Goal: Task Accomplishment & Management: Manage account settings

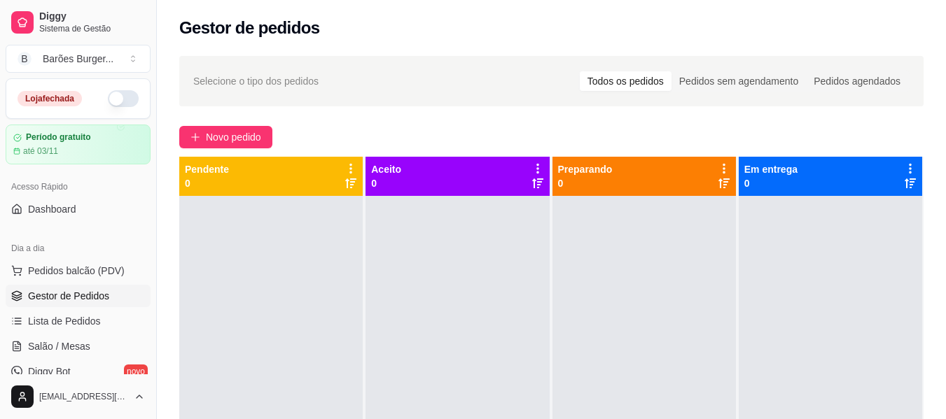
click at [117, 99] on button "button" at bounding box center [123, 98] width 31 height 17
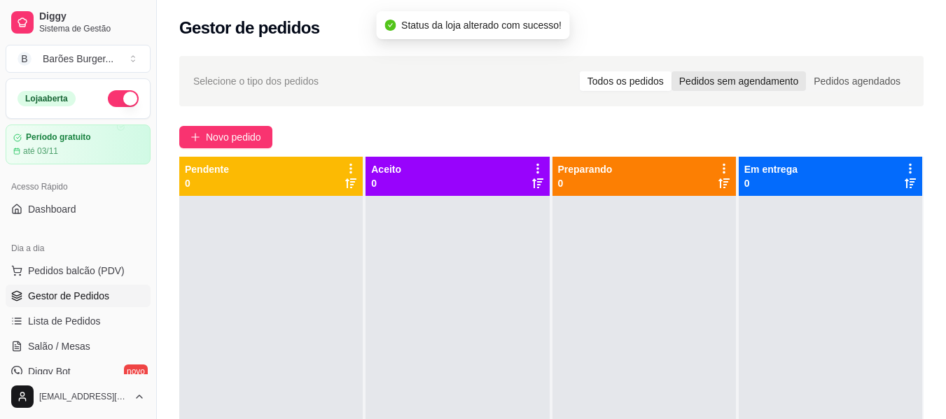
click at [702, 76] on div "Pedidos sem agendamento" at bounding box center [738, 81] width 134 height 20
click at [671, 71] on input "Pedidos sem agendamento" at bounding box center [671, 71] width 0 height 0
click at [830, 79] on div "Pedidos agendados" at bounding box center [857, 81] width 102 height 20
click at [806, 71] on input "Pedidos agendados" at bounding box center [806, 71] width 0 height 0
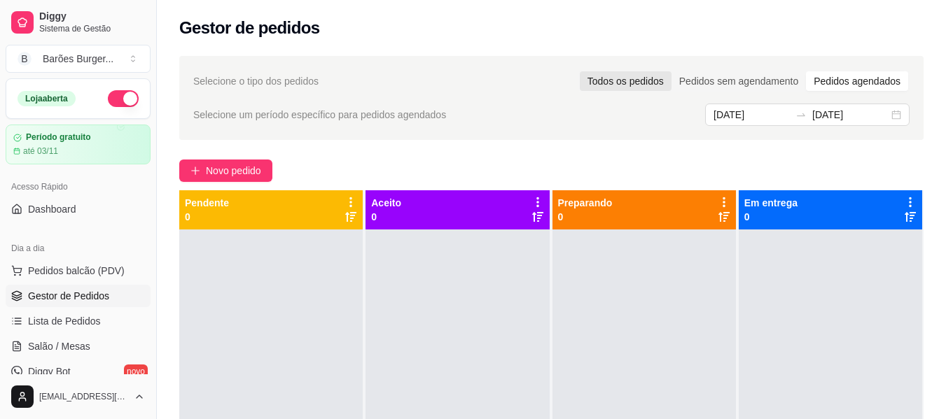
click at [665, 80] on div "Todos os pedidos" at bounding box center [625, 81] width 92 height 20
click at [579, 71] on input "Todos os pedidos" at bounding box center [579, 71] width 0 height 0
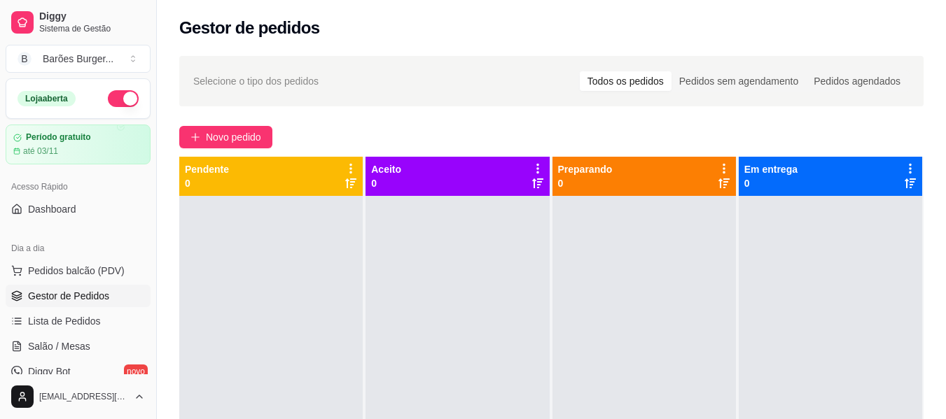
click at [429, 32] on div "Gestor de pedidos" at bounding box center [551, 28] width 744 height 22
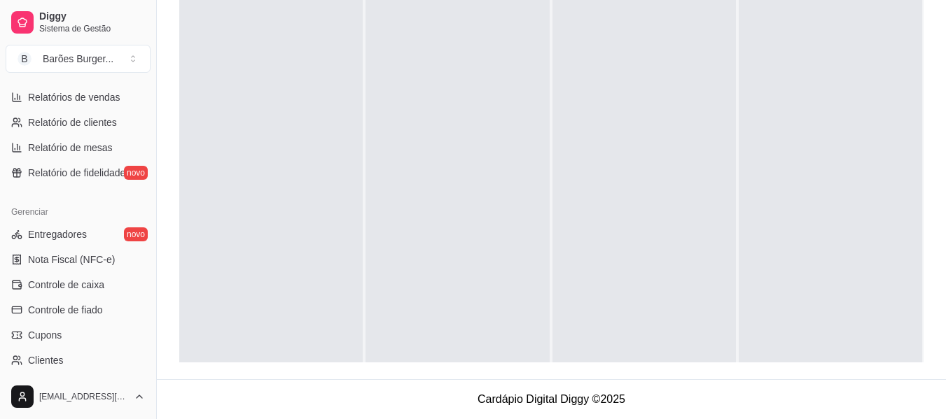
scroll to position [308, 0]
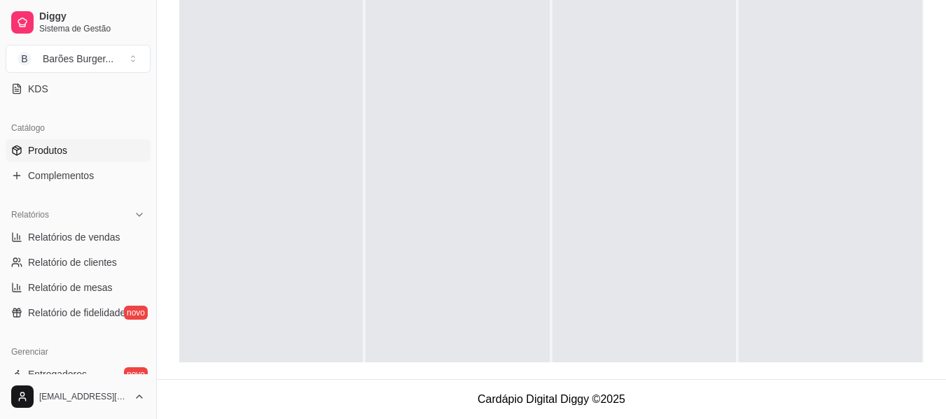
click at [38, 147] on span "Produtos" at bounding box center [47, 150] width 39 height 14
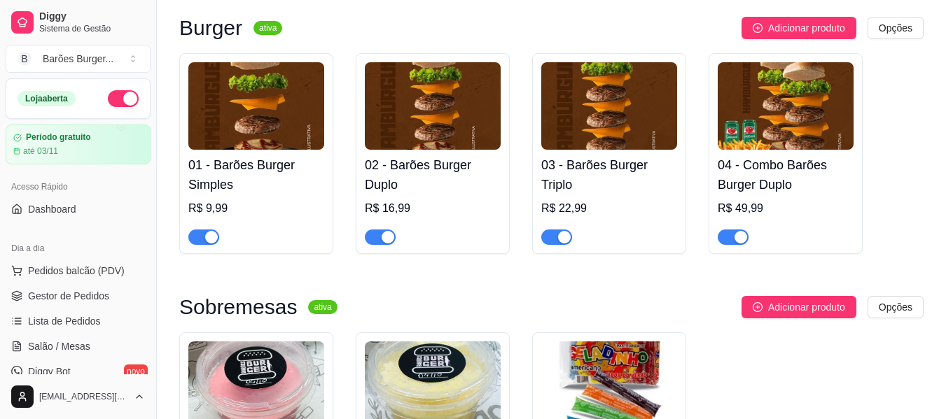
scroll to position [280, 0]
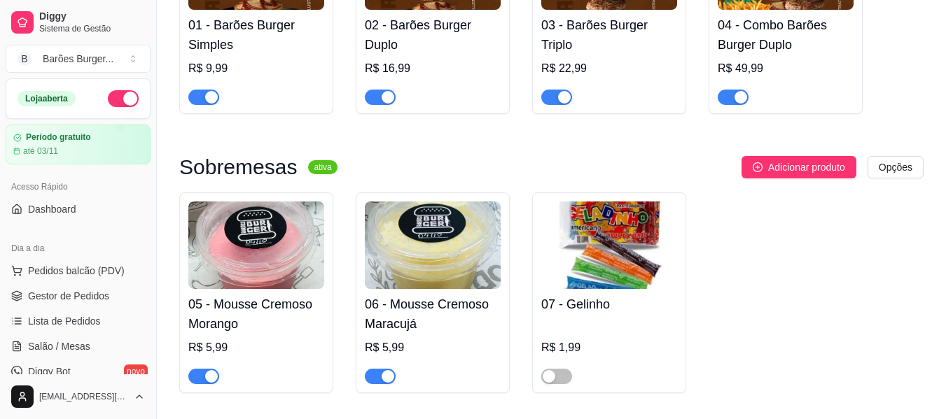
click at [202, 377] on span "button" at bounding box center [203, 376] width 31 height 15
click at [375, 378] on span "button" at bounding box center [380, 376] width 31 height 15
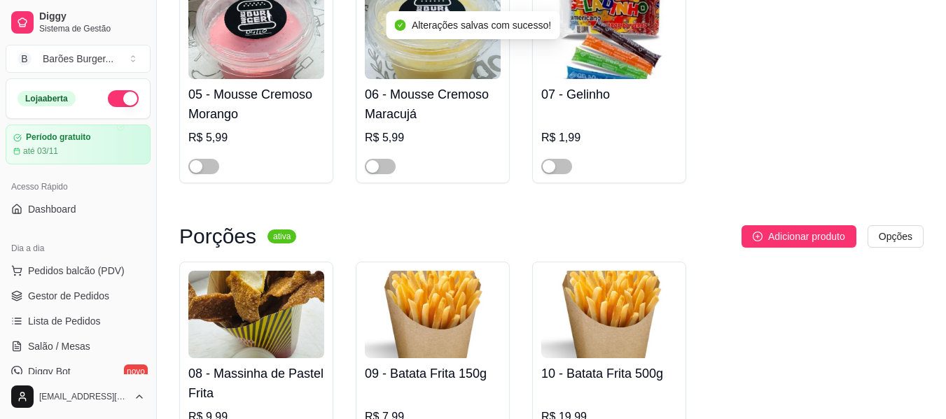
scroll to position [560, 0]
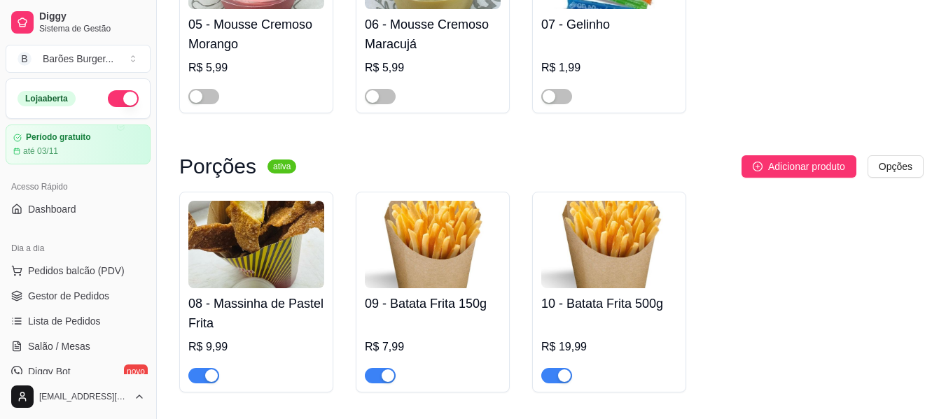
click at [350, 273] on div "08 - Massinha de Pastel Frita R$ 9,99 09 - Batata Frita 150g R$ 7,99 10 - Batat…" at bounding box center [551, 292] width 744 height 201
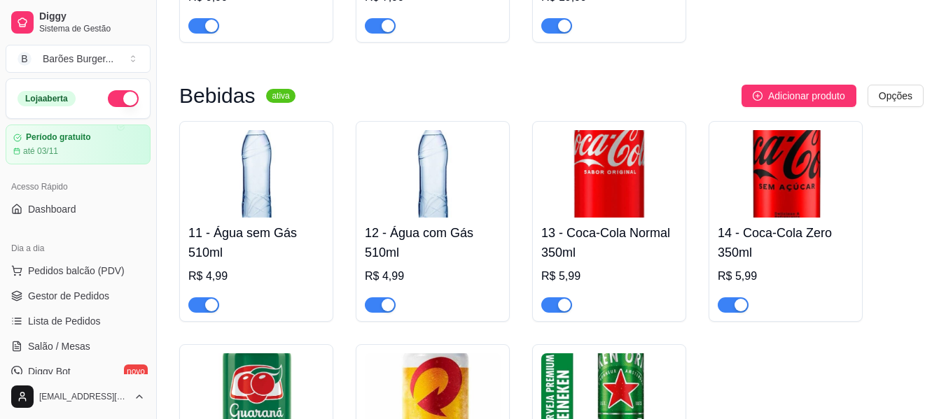
scroll to position [1110, 0]
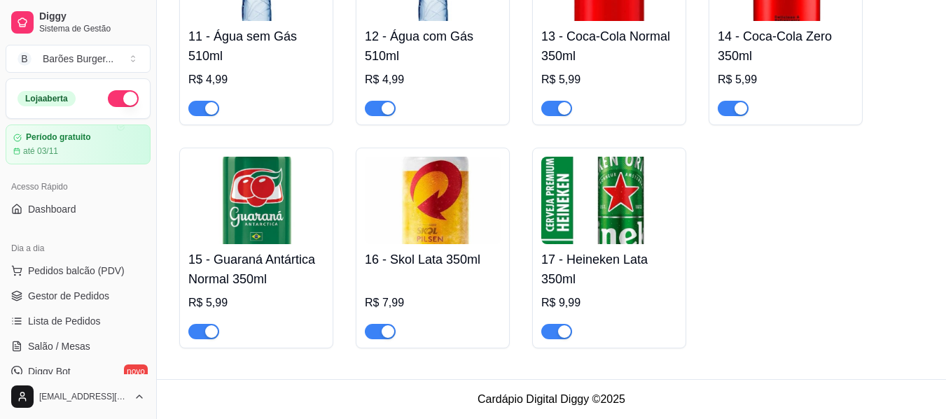
click at [199, 329] on span "button" at bounding box center [203, 331] width 31 height 15
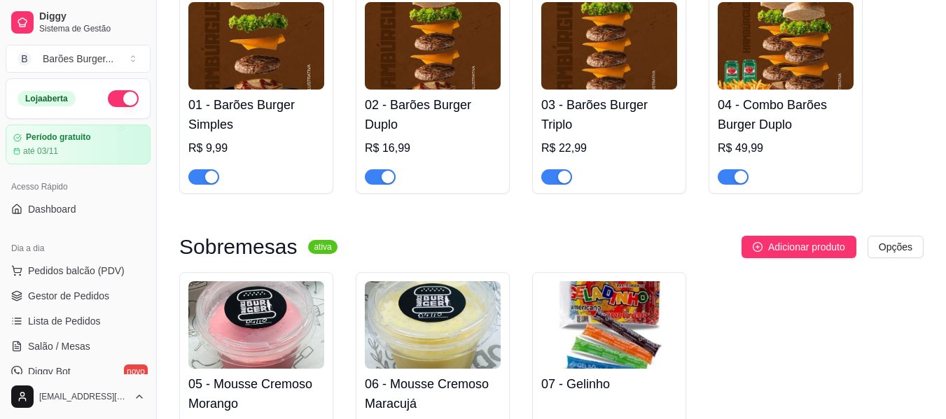
scroll to position [0, 0]
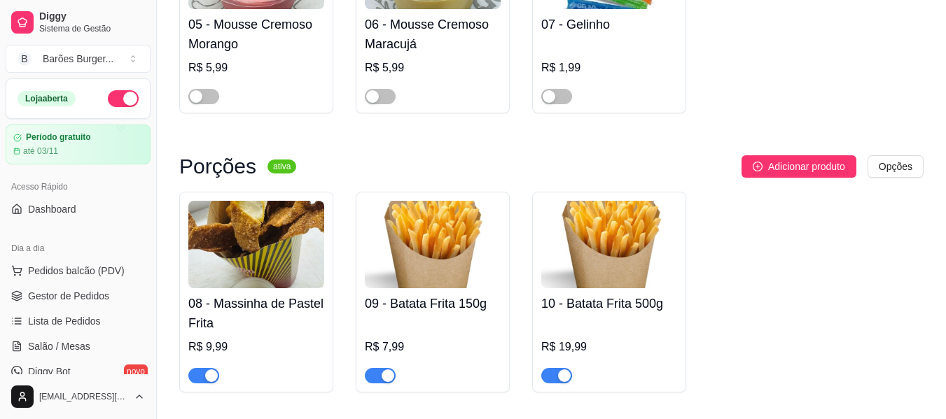
scroll to position [630, 0]
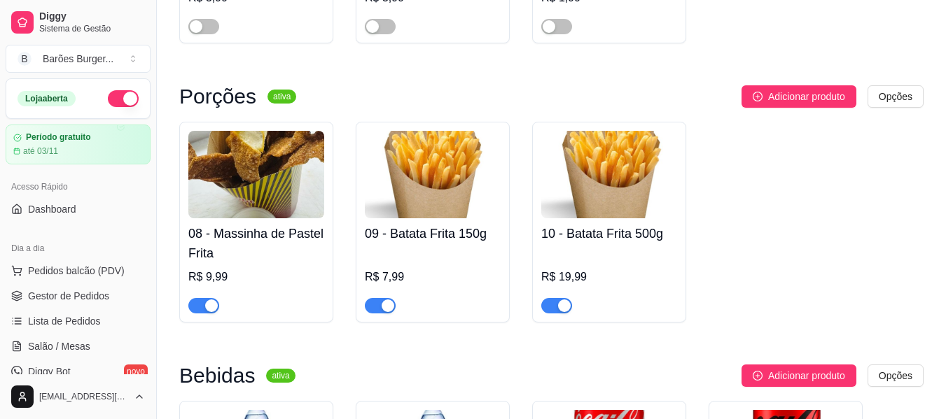
click at [345, 195] on div "08 - Massinha de Pastel Frita R$ 9,99 09 - Batata Frita 150g R$ 7,99 10 - Batat…" at bounding box center [551, 222] width 744 height 201
click at [209, 305] on div "button" at bounding box center [211, 306] width 13 height 13
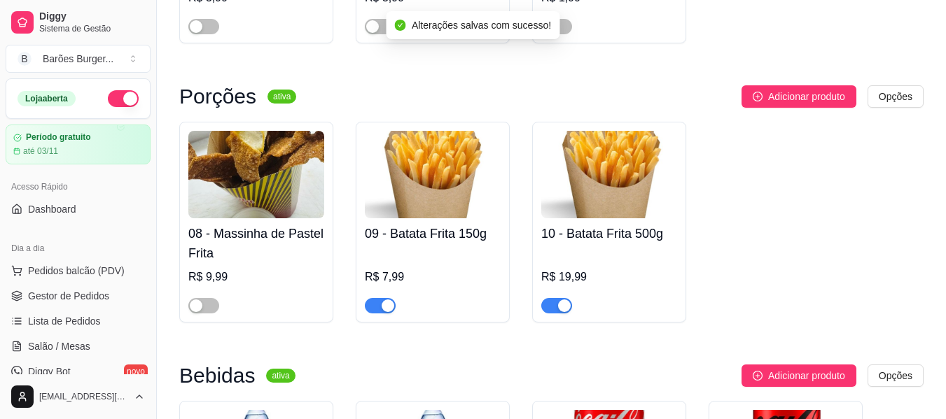
click at [758, 236] on div "08 - Massinha de Pastel Frita R$ 9,99 09 - Batata Frita 150g R$ 7,99 10 - Batat…" at bounding box center [551, 222] width 744 height 201
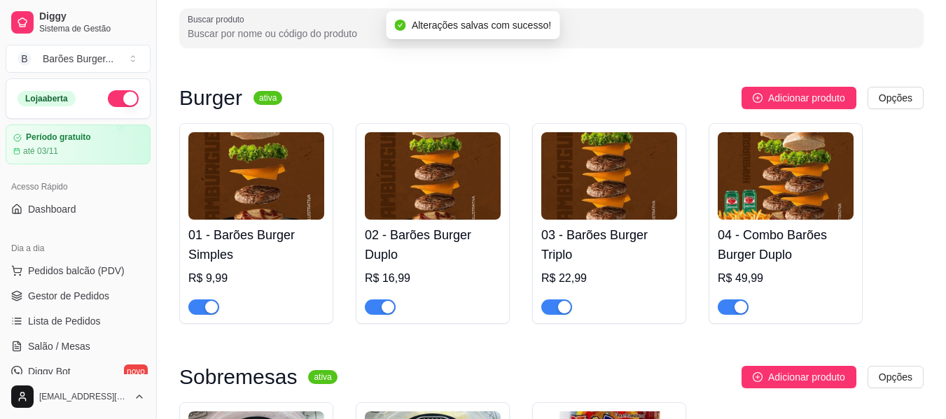
scroll to position [0, 0]
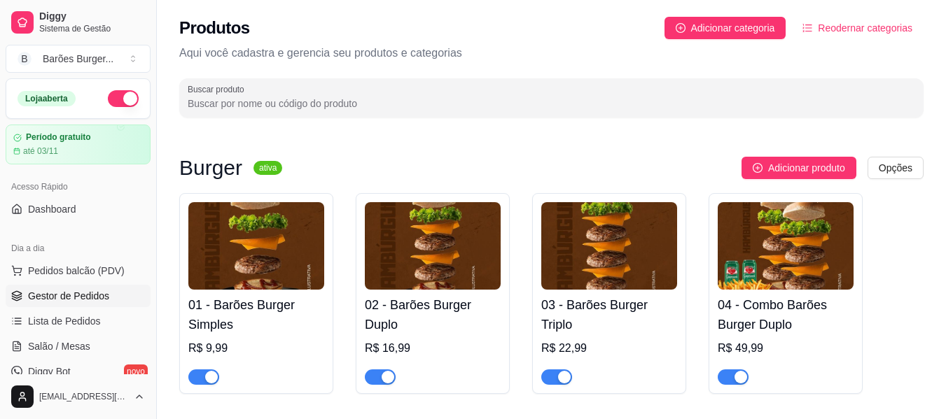
click at [69, 296] on span "Gestor de Pedidos" at bounding box center [68, 296] width 81 height 14
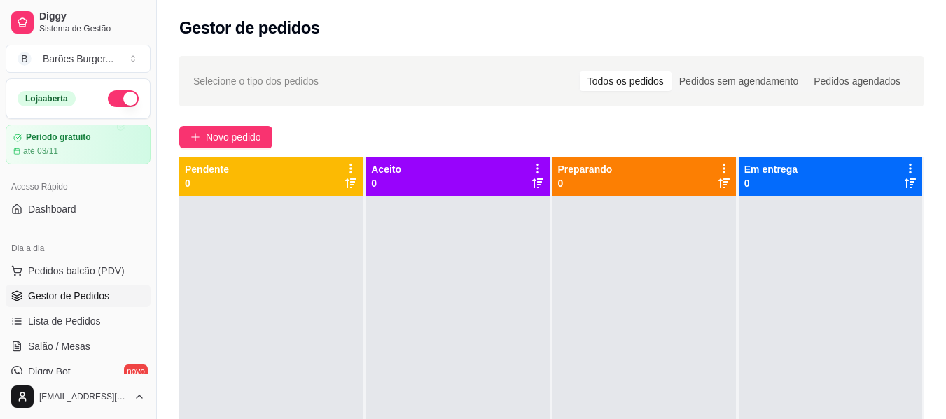
click at [600, 137] on div "Novo pedido" at bounding box center [551, 137] width 744 height 22
click at [577, 140] on div "Novo pedido" at bounding box center [551, 137] width 744 height 22
click at [739, 87] on div "Pedidos sem agendamento" at bounding box center [738, 81] width 134 height 20
click at [671, 71] on input "Pedidos sem agendamento" at bounding box center [671, 71] width 0 height 0
click at [857, 85] on div "Pedidos agendados" at bounding box center [857, 81] width 102 height 20
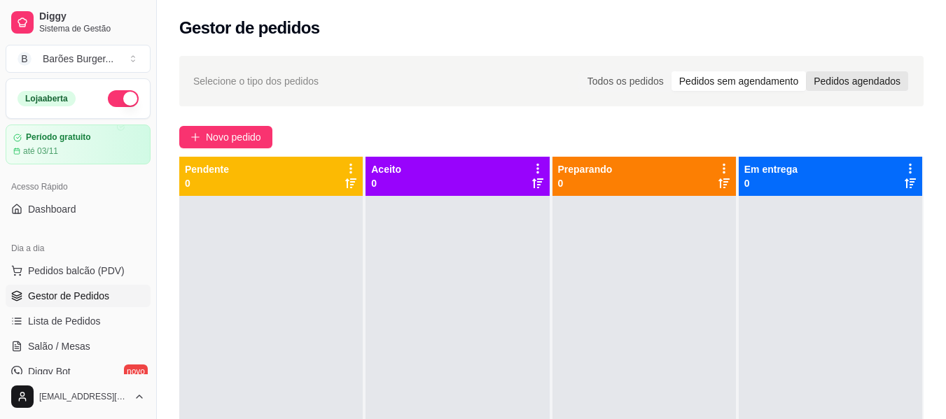
click at [806, 71] on input "Pedidos agendados" at bounding box center [806, 71] width 0 height 0
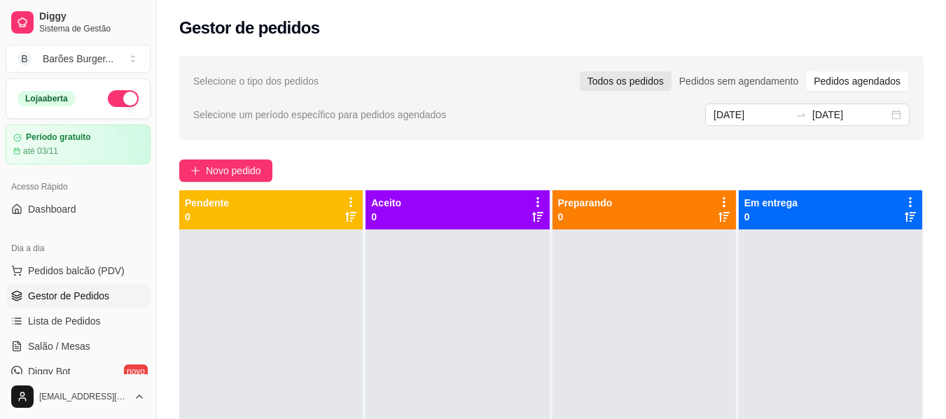
click at [619, 88] on div "Todos os pedidos" at bounding box center [625, 81] width 92 height 20
click at [579, 71] on input "Todos os pedidos" at bounding box center [579, 71] width 0 height 0
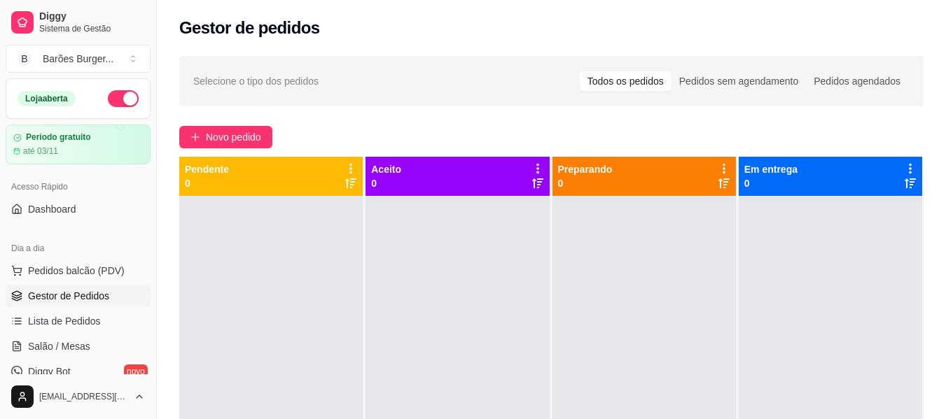
click at [540, 114] on div "Selecione o tipo dos pedidos Todos os pedidos Pedidos sem agendamento Pedidos a…" at bounding box center [551, 320] width 789 height 545
click at [394, 119] on div "Selecione o tipo dos pedidos Todos os pedidos Pedidos sem agendamento Pedidos a…" at bounding box center [551, 320] width 789 height 545
click at [320, 119] on div "Selecione o tipo dos pedidos Todos os pedidos Pedidos sem agendamento Pedidos a…" at bounding box center [551, 320] width 789 height 545
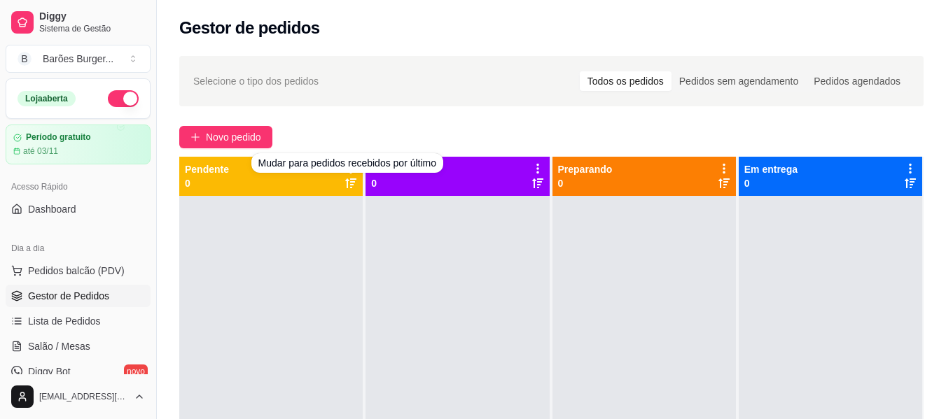
click at [356, 117] on div "Selecione o tipo dos pedidos Todos os pedidos Pedidos sem agendamento Pedidos a…" at bounding box center [551, 320] width 789 height 545
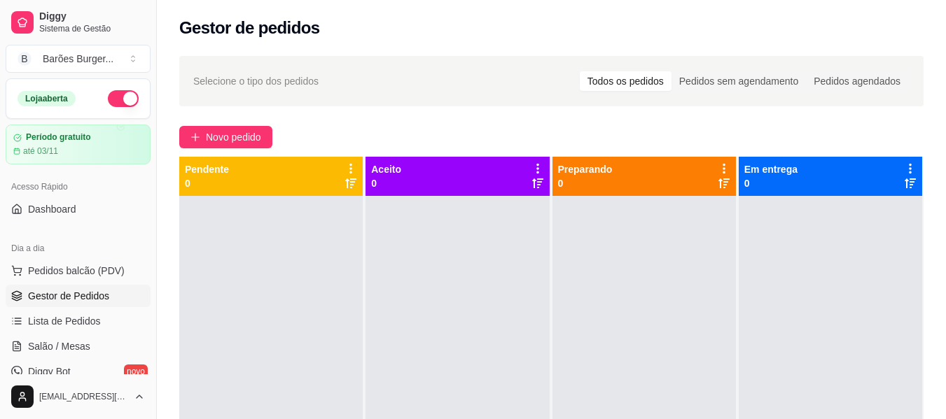
click at [361, 134] on div "Novo pedido" at bounding box center [551, 137] width 744 height 22
click at [404, 129] on div "Novo pedido" at bounding box center [551, 137] width 744 height 22
click at [575, 126] on div "Novo pedido" at bounding box center [551, 137] width 744 height 22
click at [56, 275] on span "Pedidos balcão (PDV)" at bounding box center [76, 271] width 97 height 14
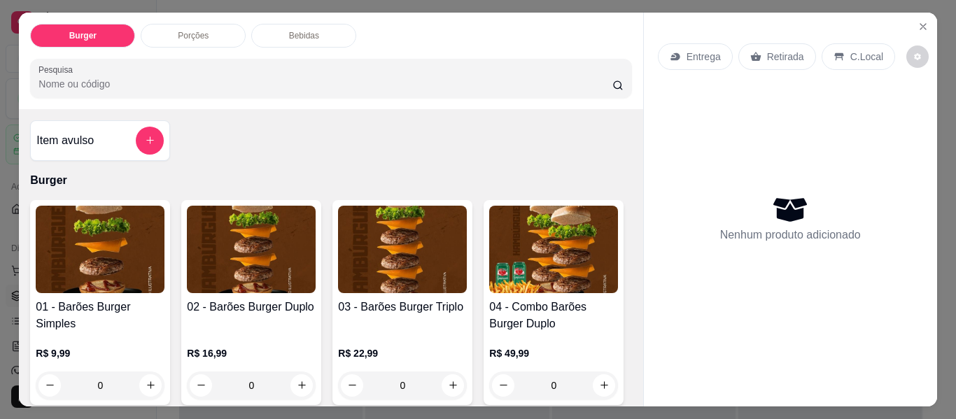
click at [148, 381] on div "0" at bounding box center [100, 386] width 129 height 28
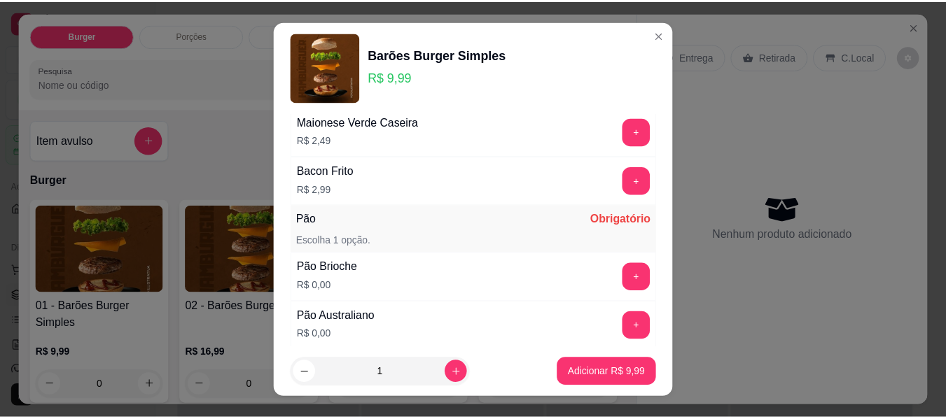
scroll to position [210, 0]
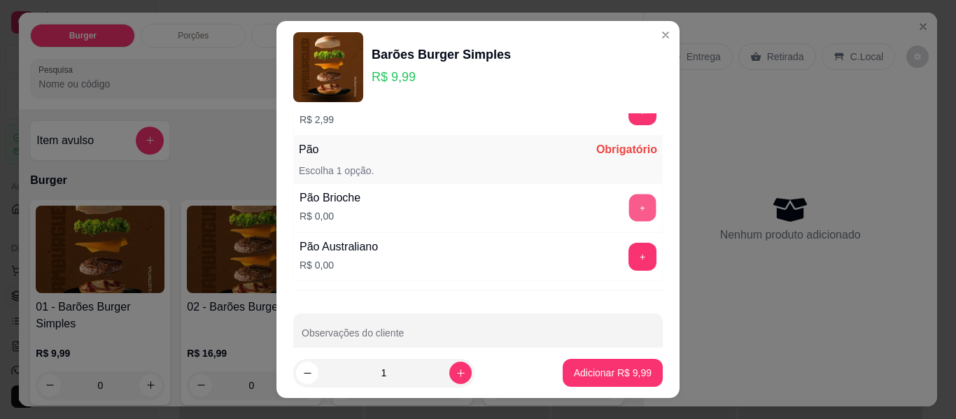
click at [629, 208] on button "+" at bounding box center [642, 208] width 27 height 27
click at [616, 208] on div "- 1 +" at bounding box center [611, 208] width 101 height 28
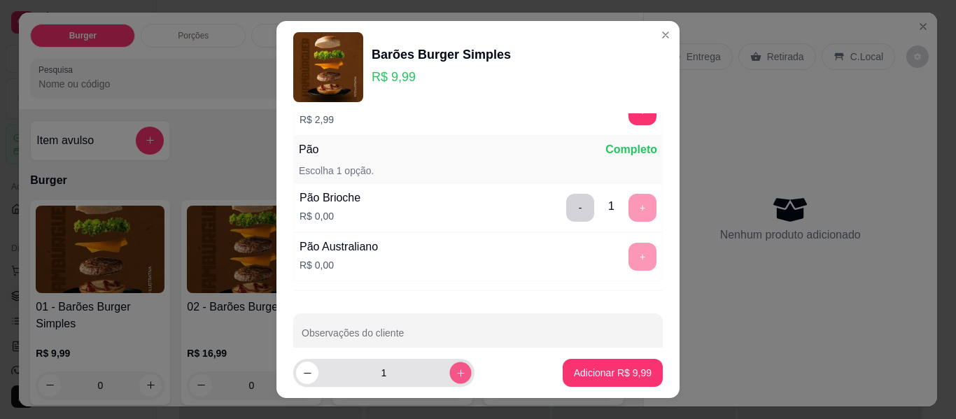
click at [456, 374] on icon "increase-product-quantity" at bounding box center [461, 373] width 10 height 10
type input "2"
click at [566, 204] on button "-" at bounding box center [580, 208] width 28 height 28
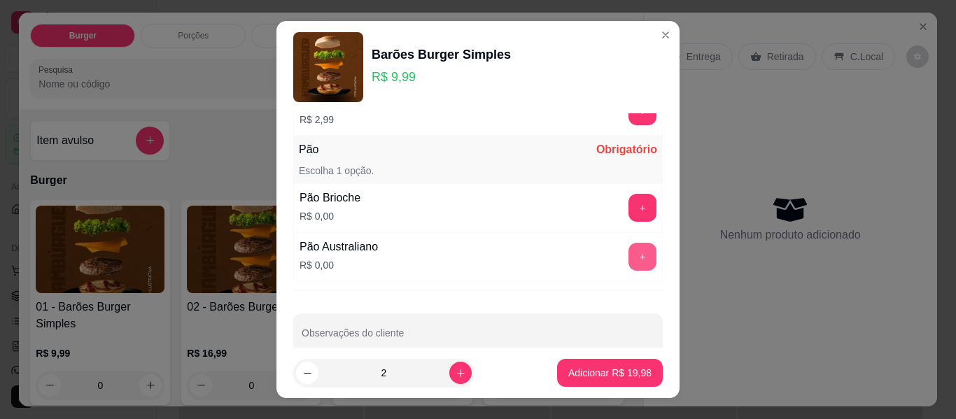
click at [628, 259] on button "+" at bounding box center [642, 257] width 28 height 28
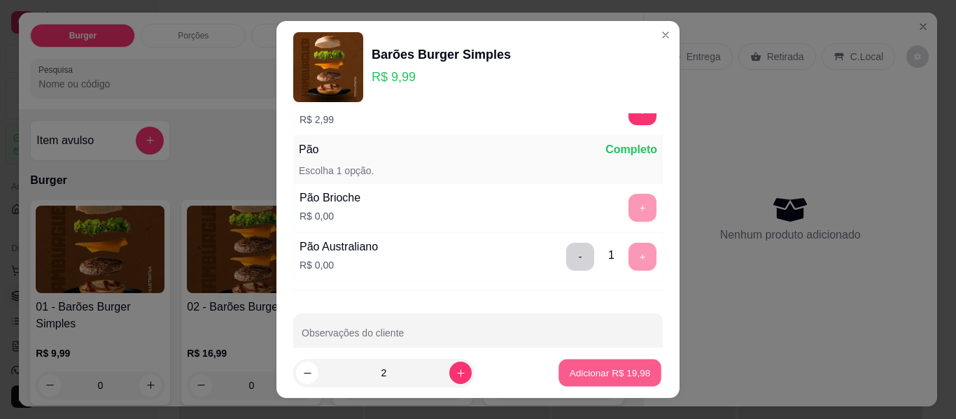
click at [586, 375] on p "Adicionar R$ 19,98" at bounding box center [610, 372] width 81 height 13
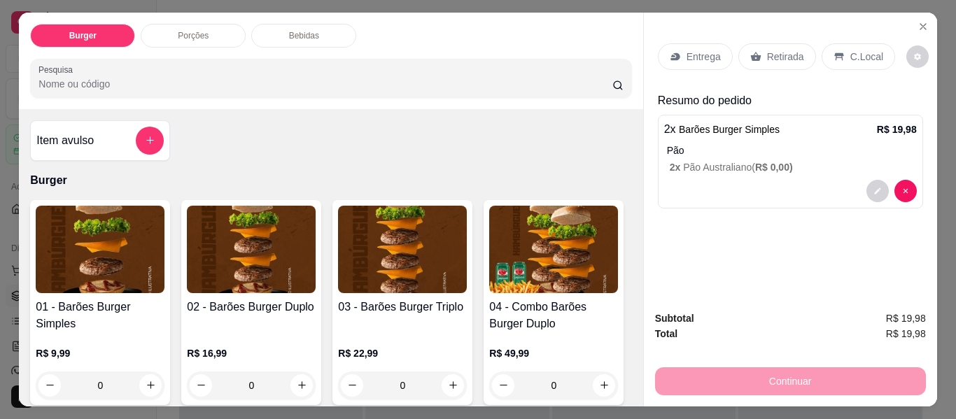
click at [757, 52] on div "Retirada" at bounding box center [777, 56] width 78 height 27
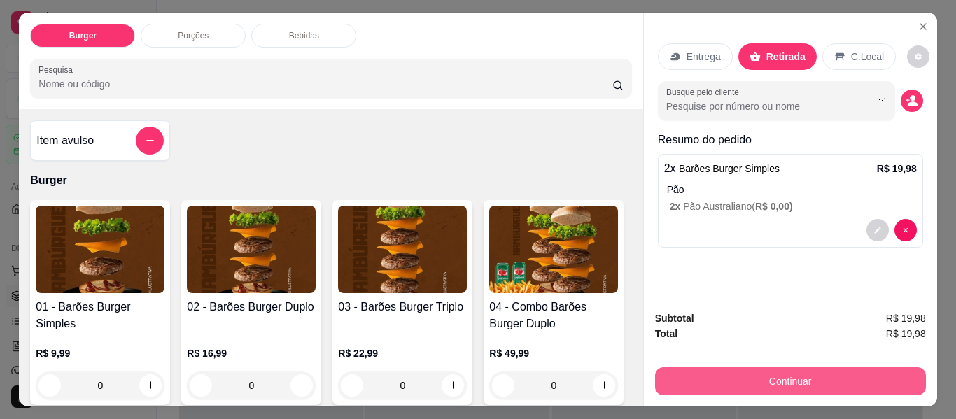
click at [820, 372] on button "Continuar" at bounding box center [790, 381] width 271 height 28
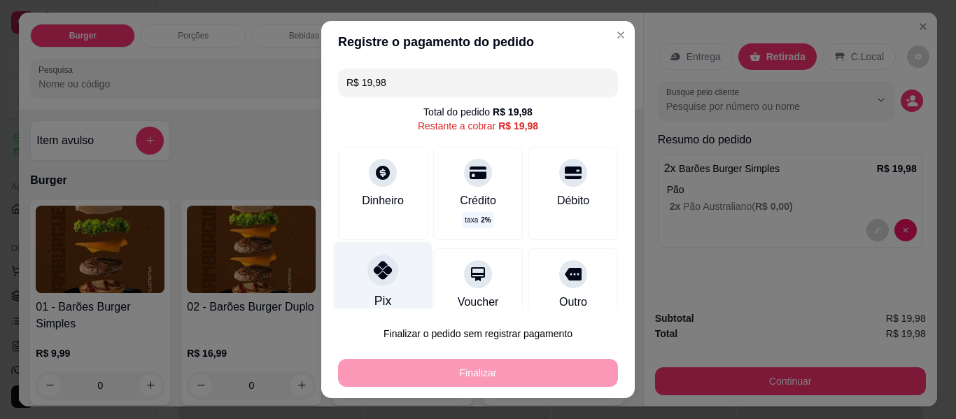
click at [374, 281] on div at bounding box center [382, 270] width 31 height 31
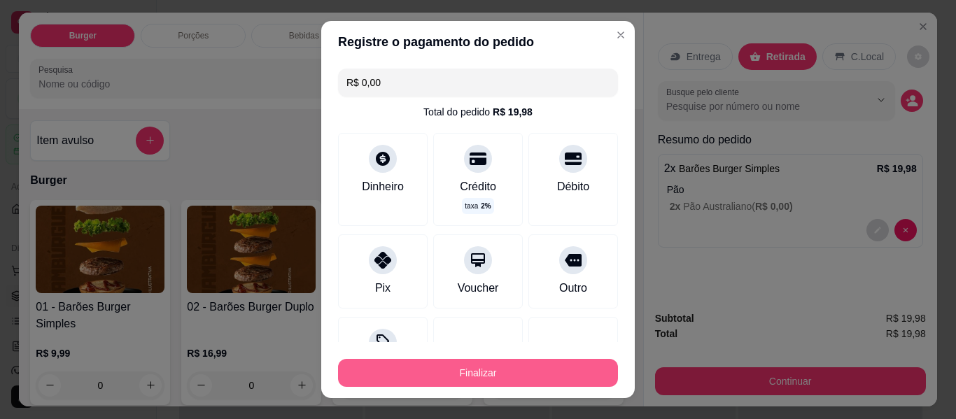
click at [458, 371] on button "Finalizar" at bounding box center [478, 373] width 280 height 28
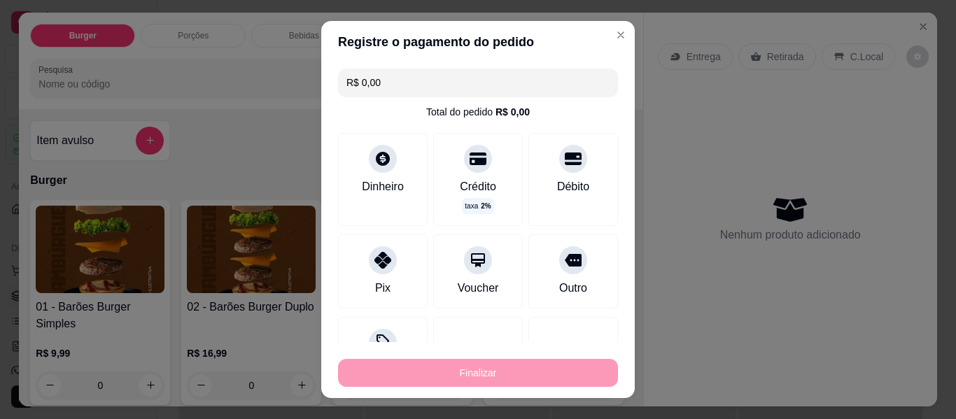
type input "-R$ 19,98"
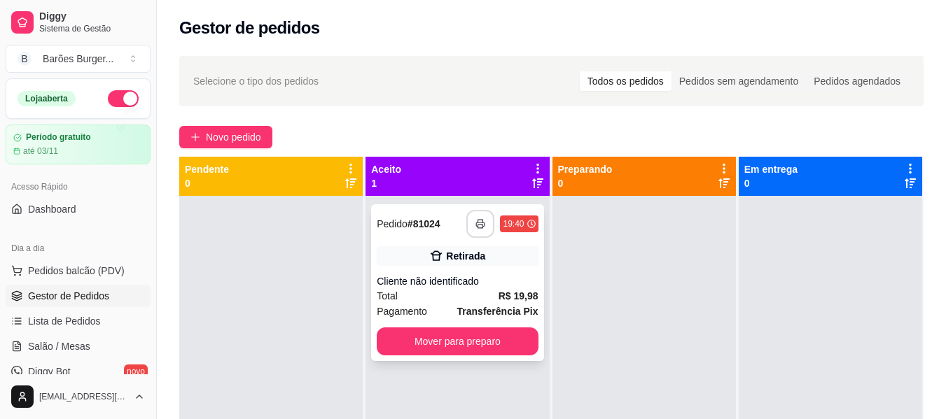
click at [481, 222] on icon "button" at bounding box center [480, 224] width 10 height 10
click at [476, 227] on icon "button" at bounding box center [480, 224] width 10 height 10
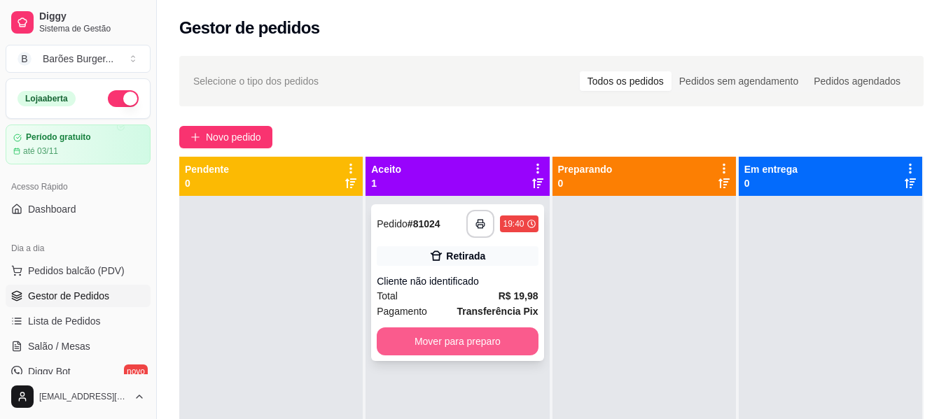
click at [404, 342] on button "Mover para preparo" at bounding box center [457, 342] width 161 height 28
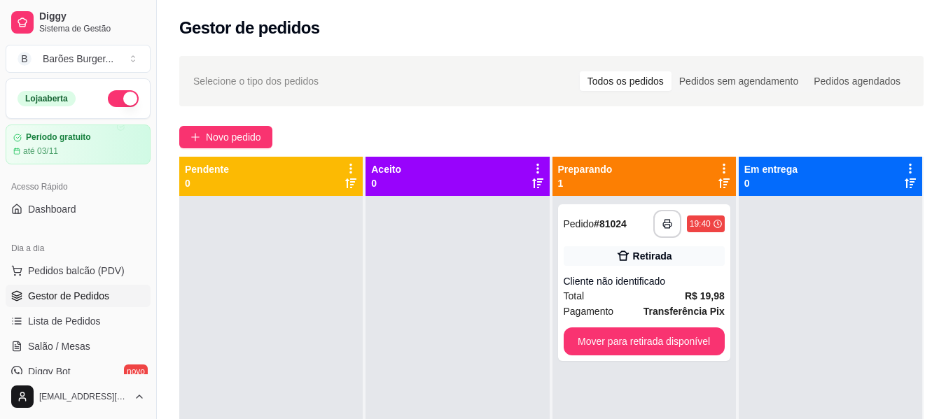
click at [52, 295] on span "Gestor de Pedidos" at bounding box center [68, 296] width 81 height 14
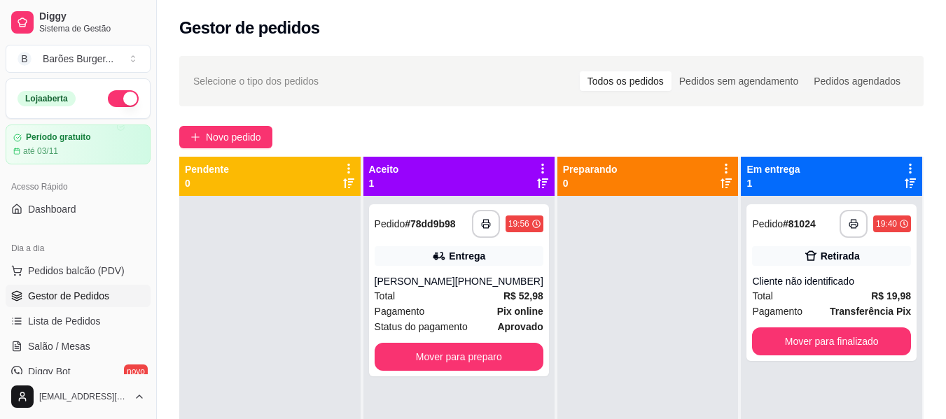
click at [606, 307] on div at bounding box center [647, 405] width 181 height 419
click at [429, 289] on div "Total R$ 52,98" at bounding box center [458, 295] width 169 height 15
click at [448, 304] on div "Pagamento Pix online" at bounding box center [458, 311] width 169 height 15
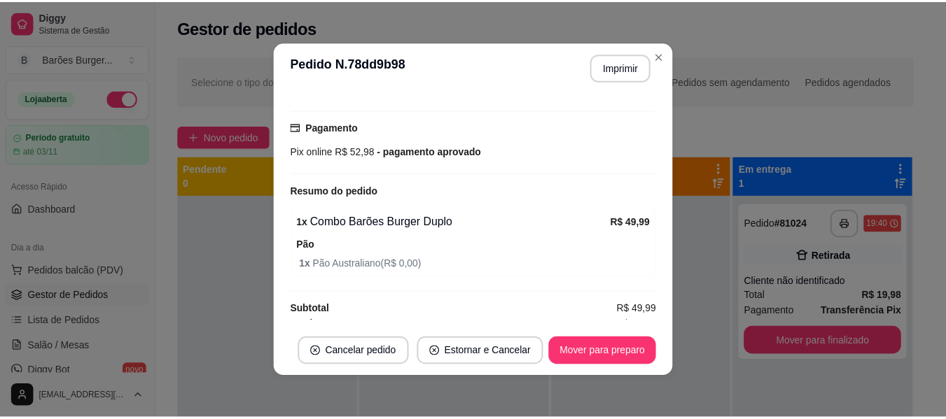
scroll to position [361, 0]
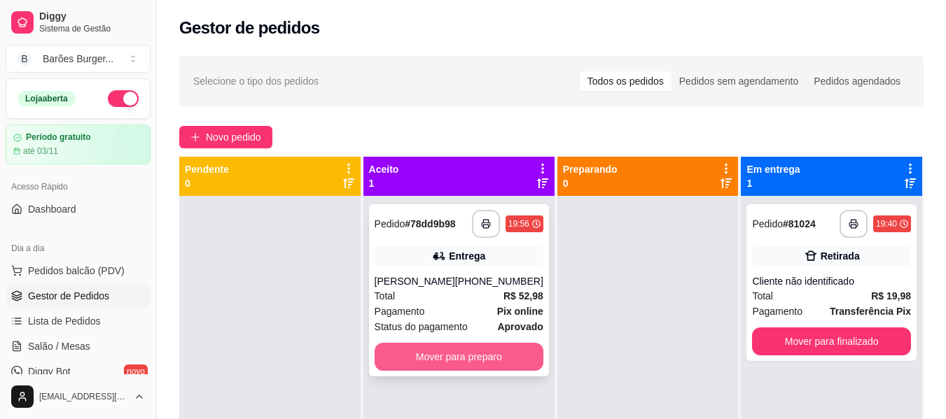
click at [427, 363] on button "Mover para preparo" at bounding box center [458, 357] width 169 height 28
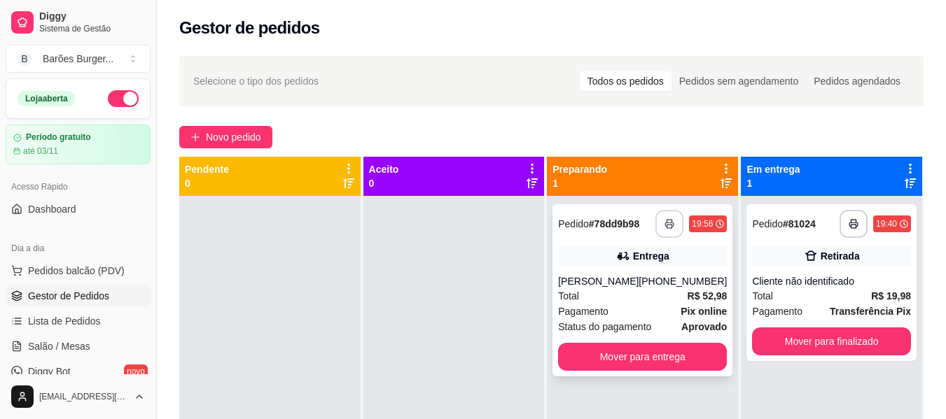
click at [664, 220] on icon "button" at bounding box center [669, 224] width 10 height 10
click at [662, 232] on button "button" at bounding box center [669, 224] width 28 height 28
click at [664, 225] on icon "button" at bounding box center [669, 224] width 10 height 10
click at [764, 292] on div "Total R$ 19,98" at bounding box center [831, 295] width 159 height 15
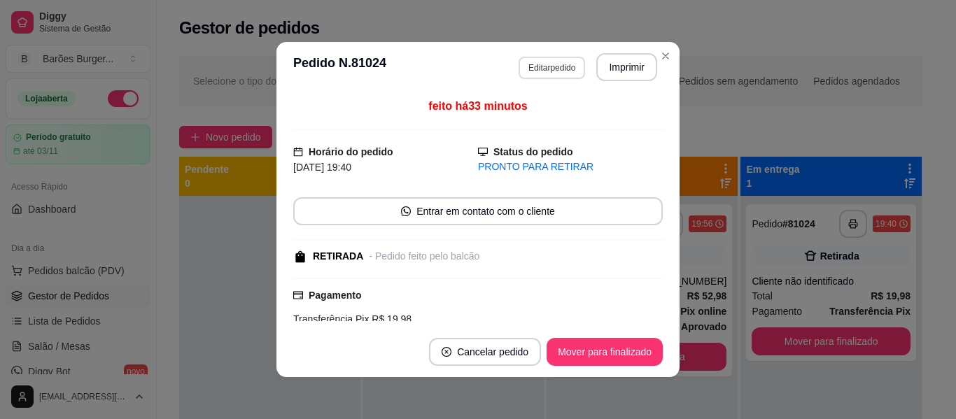
click at [539, 62] on button "Editar pedido" at bounding box center [552, 68] width 66 height 22
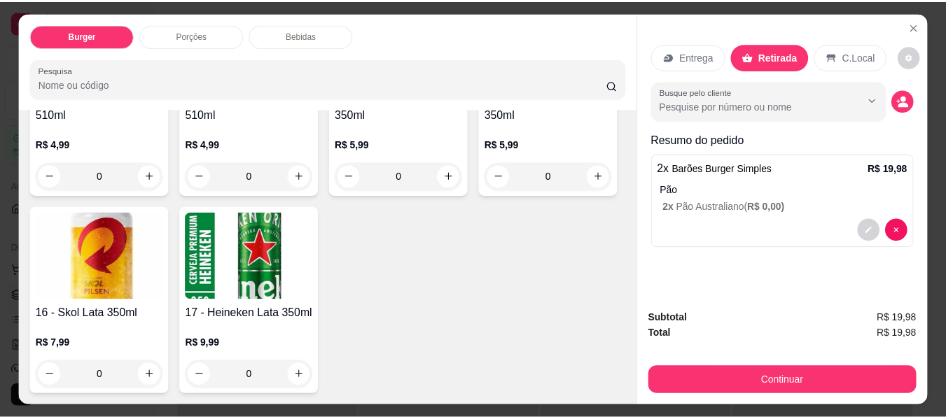
scroll to position [910, 0]
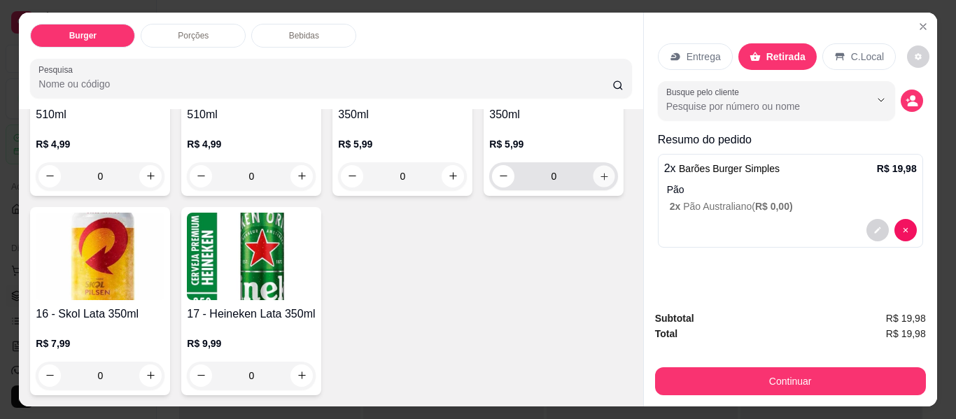
click at [599, 182] on icon "increase-product-quantity" at bounding box center [604, 176] width 10 height 10
type input "1"
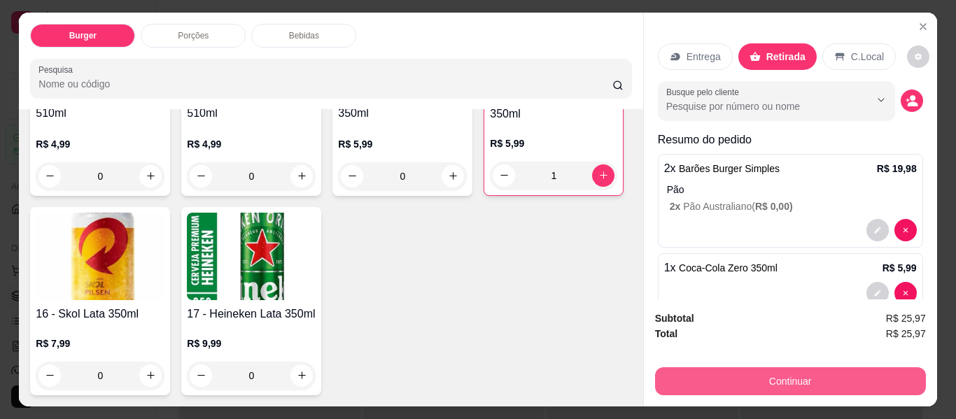
click at [783, 386] on button "Continuar" at bounding box center [790, 381] width 271 height 28
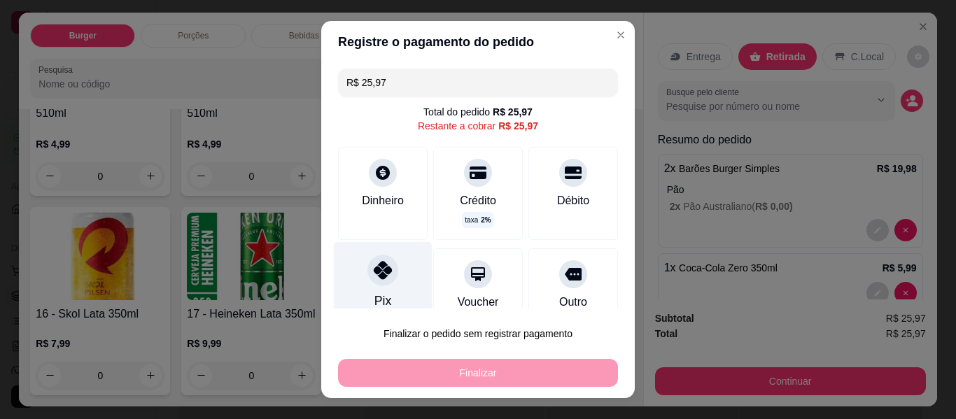
click at [379, 272] on icon at bounding box center [383, 270] width 18 height 18
type input "R$ 0,00"
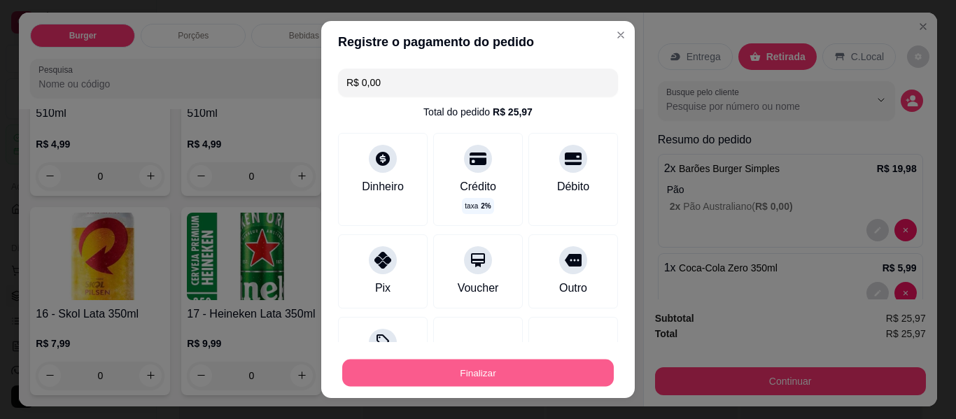
click at [466, 372] on button "Finalizar" at bounding box center [478, 373] width 272 height 27
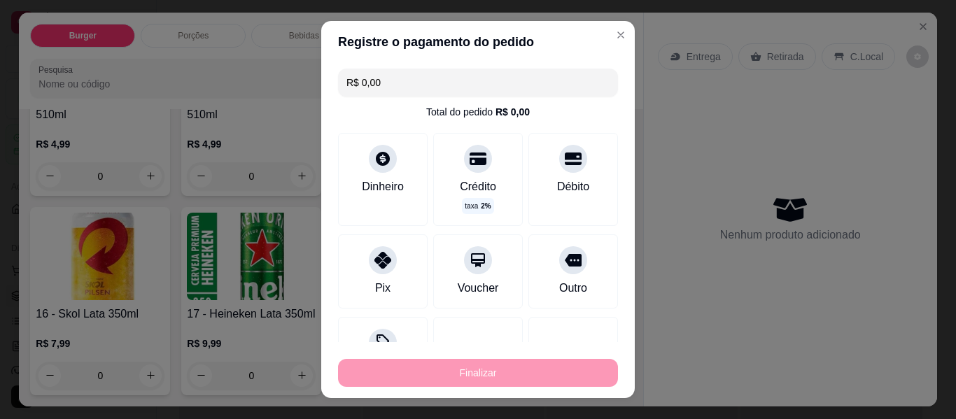
type input "0"
type input "-R$ 25,97"
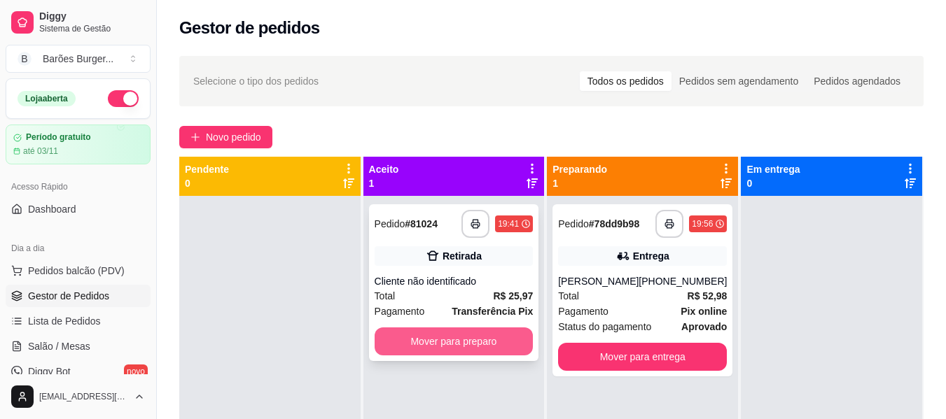
click at [470, 345] on button "Mover para preparo" at bounding box center [453, 342] width 159 height 28
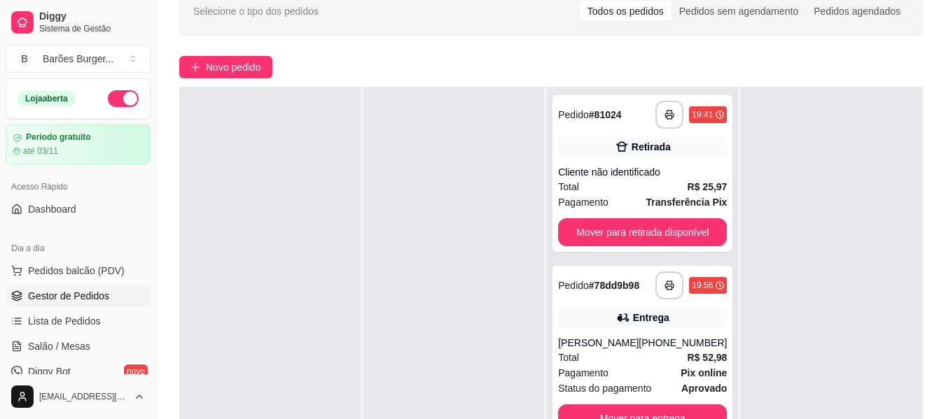
scroll to position [140, 0]
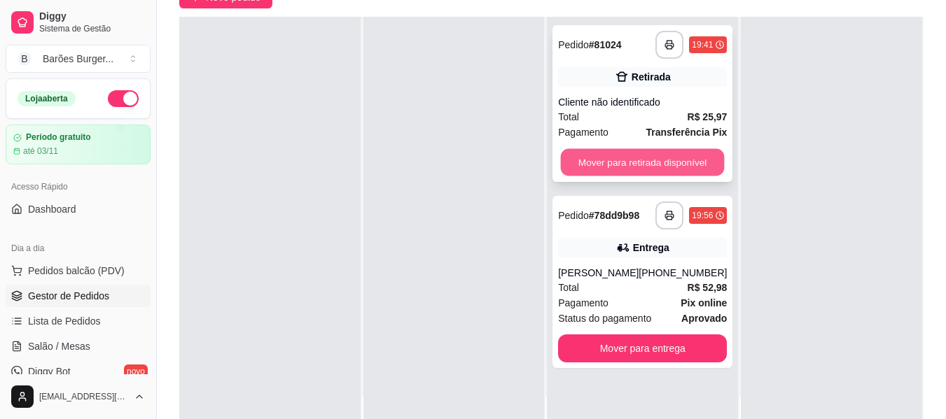
click at [613, 160] on button "Mover para retirada disponível" at bounding box center [643, 162] width 164 height 27
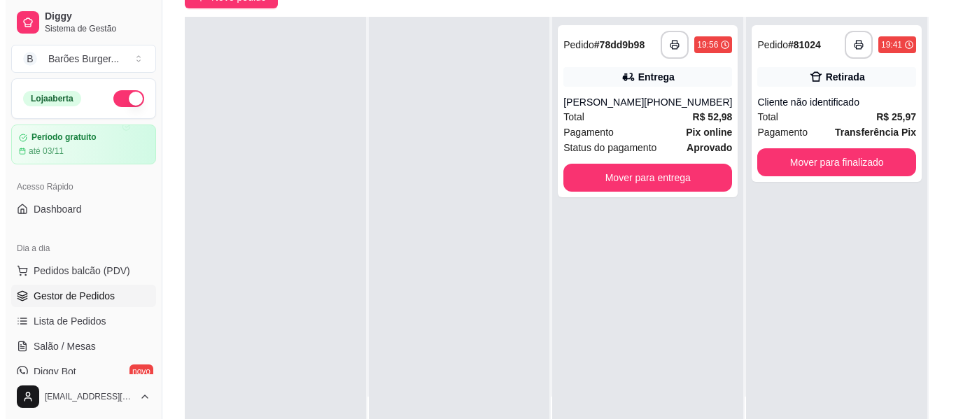
scroll to position [0, 0]
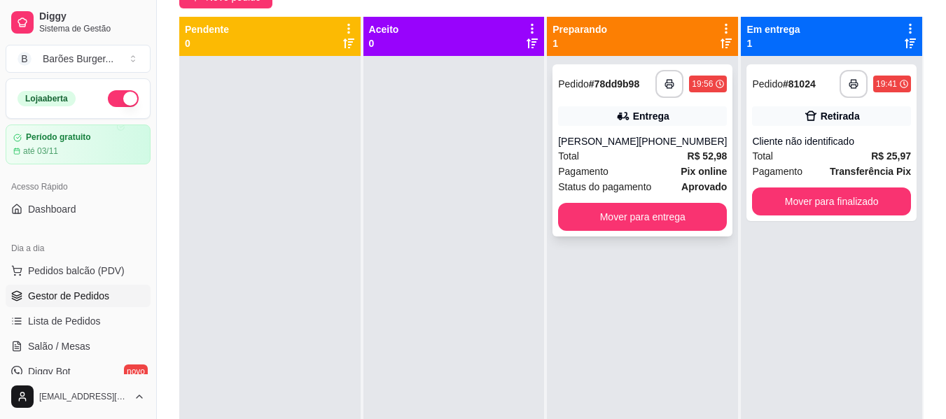
click at [631, 160] on div "Total R$ 52,98" at bounding box center [642, 155] width 169 height 15
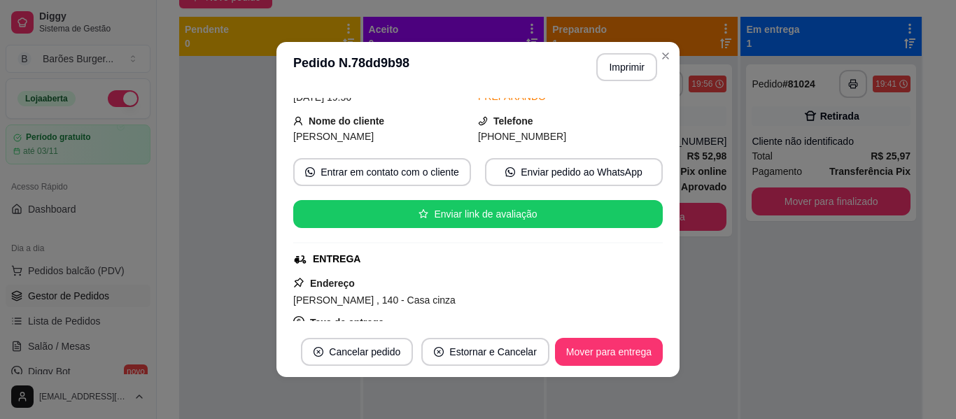
scroll to position [140, 0]
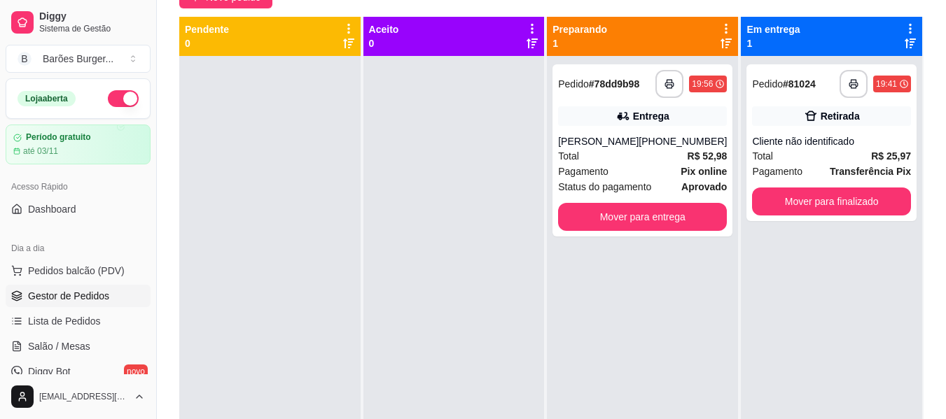
click at [435, 174] on div at bounding box center [453, 265] width 181 height 419
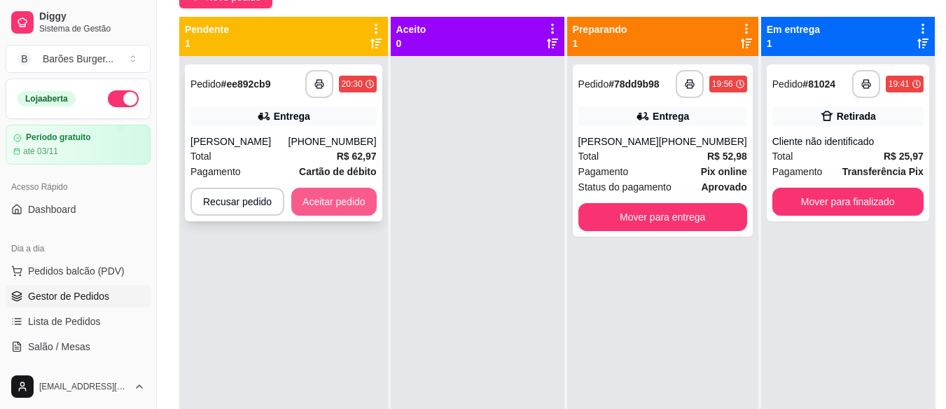
click at [301, 199] on button "Aceitar pedido" at bounding box center [333, 202] width 85 height 28
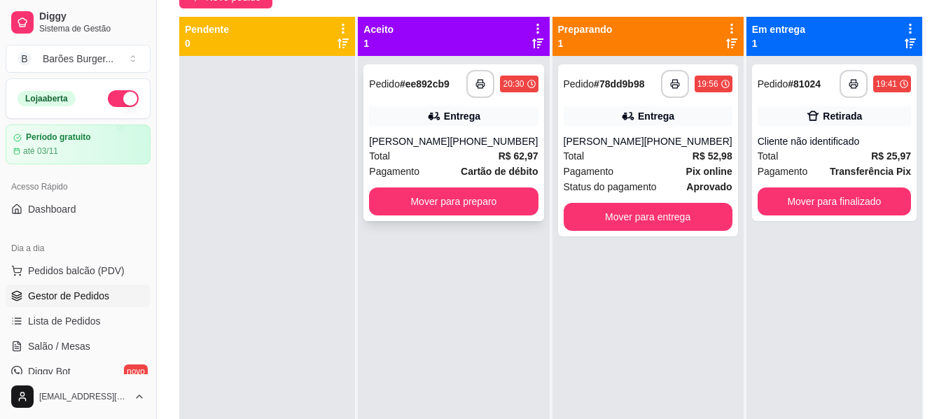
click at [436, 160] on div "Total R$ 62,97" at bounding box center [453, 155] width 169 height 15
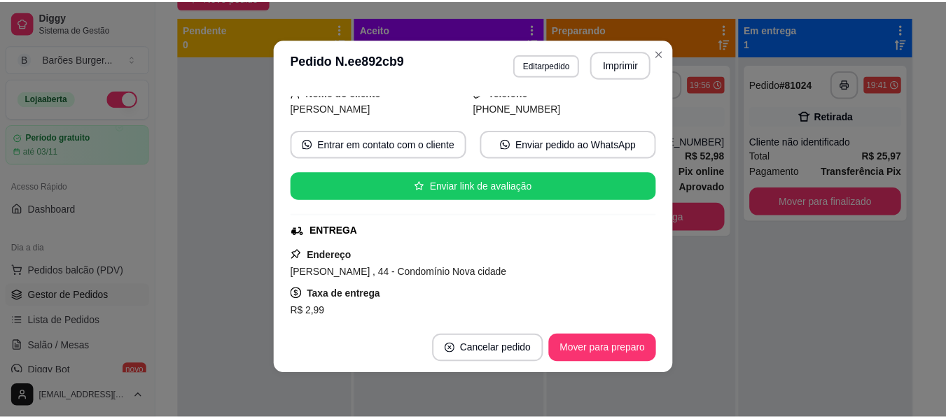
scroll to position [0, 0]
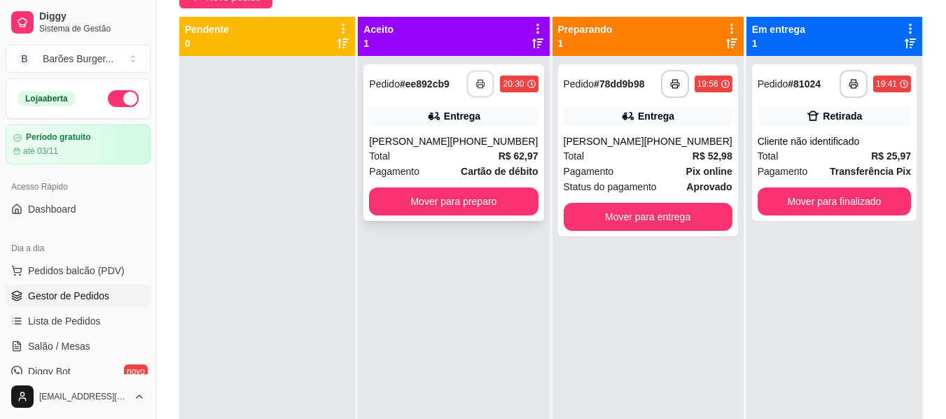
click at [476, 83] on icon "button" at bounding box center [481, 84] width 10 height 10
click at [482, 197] on button "Mover para preparo" at bounding box center [453, 202] width 169 height 28
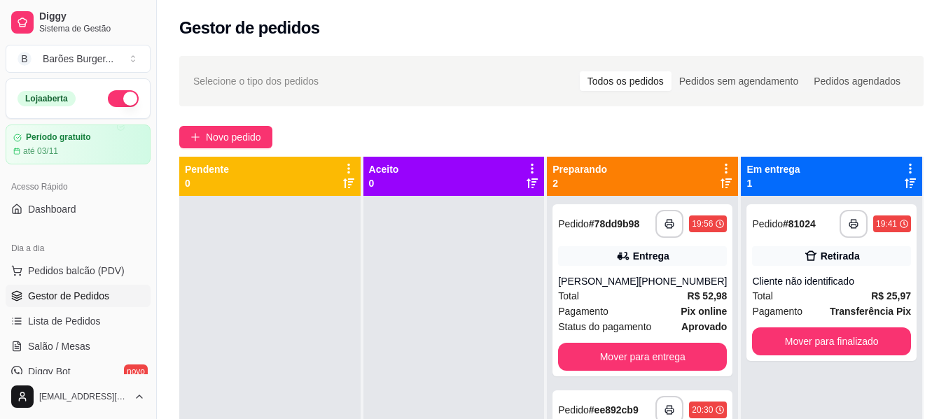
click at [59, 301] on span "Gestor de Pedidos" at bounding box center [68, 296] width 81 height 14
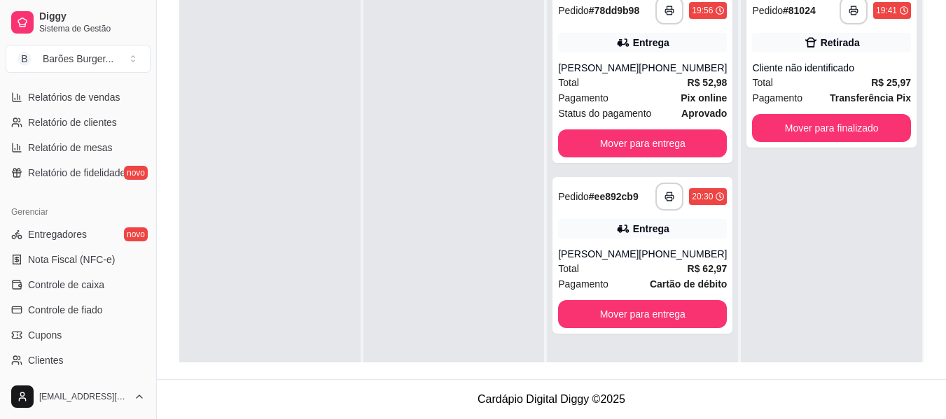
scroll to position [308, 0]
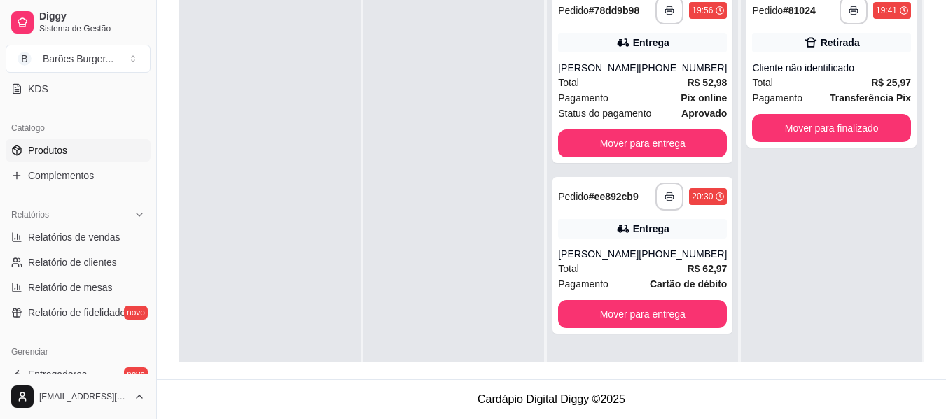
click at [55, 144] on span "Produtos" at bounding box center [47, 150] width 39 height 14
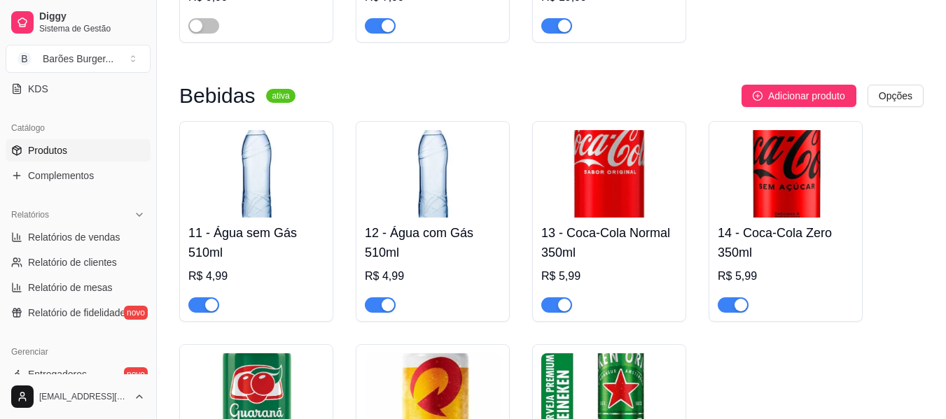
scroll to position [980, 0]
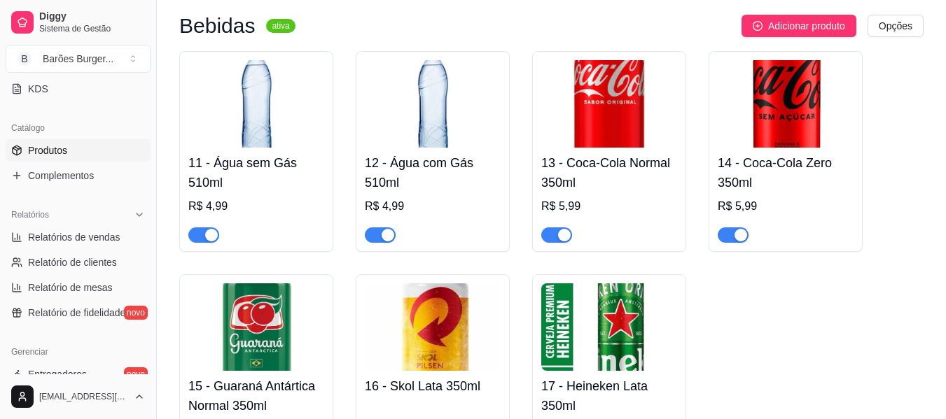
click at [557, 237] on button "button" at bounding box center [556, 234] width 31 height 15
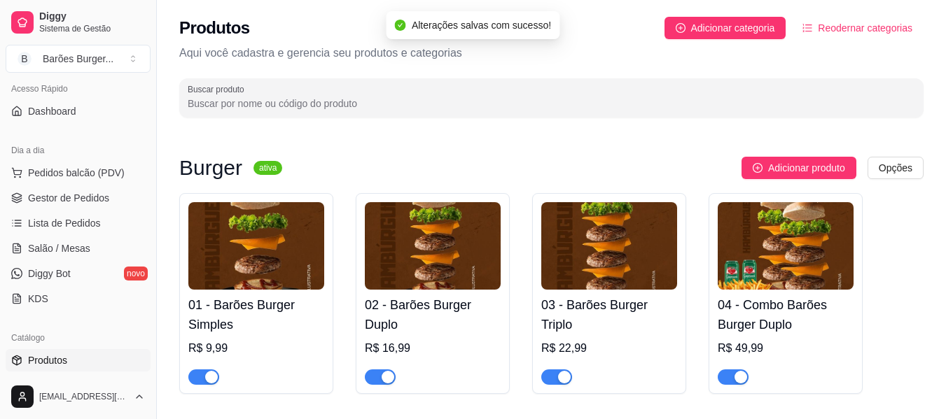
scroll to position [28, 0]
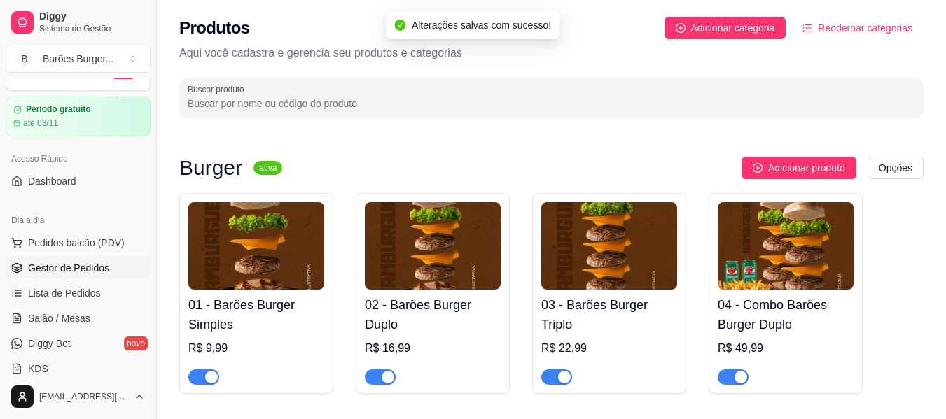
click at [75, 275] on link "Gestor de Pedidos" at bounding box center [78, 268] width 145 height 22
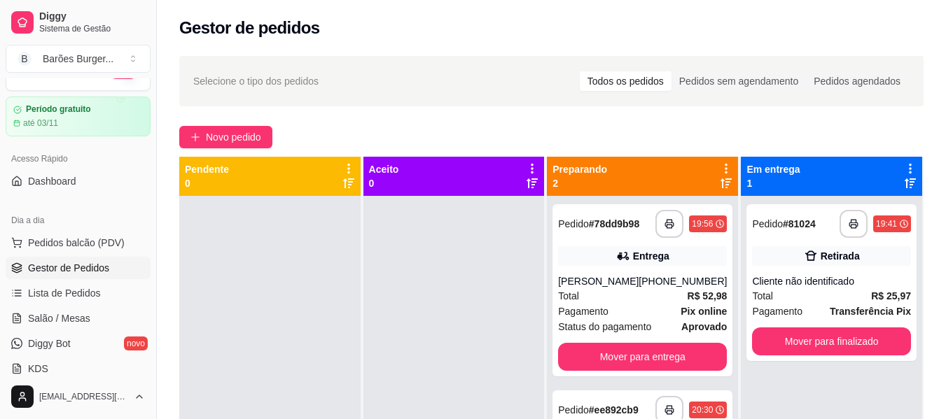
scroll to position [39, 0]
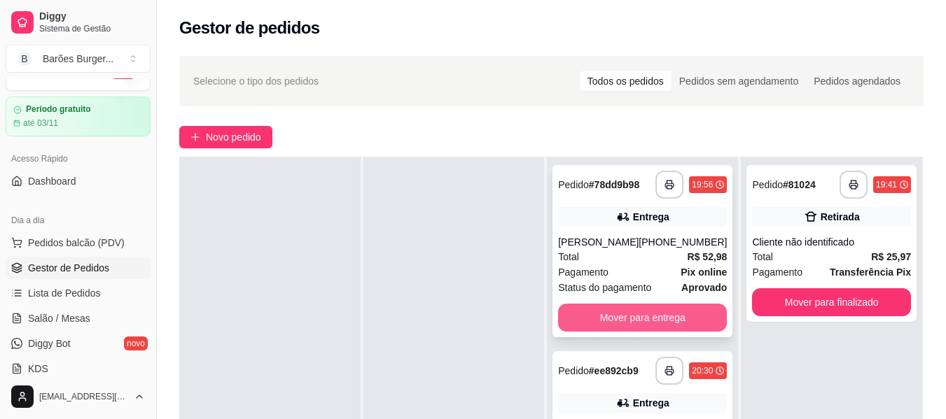
click at [682, 311] on button "Mover para entrega" at bounding box center [642, 318] width 169 height 28
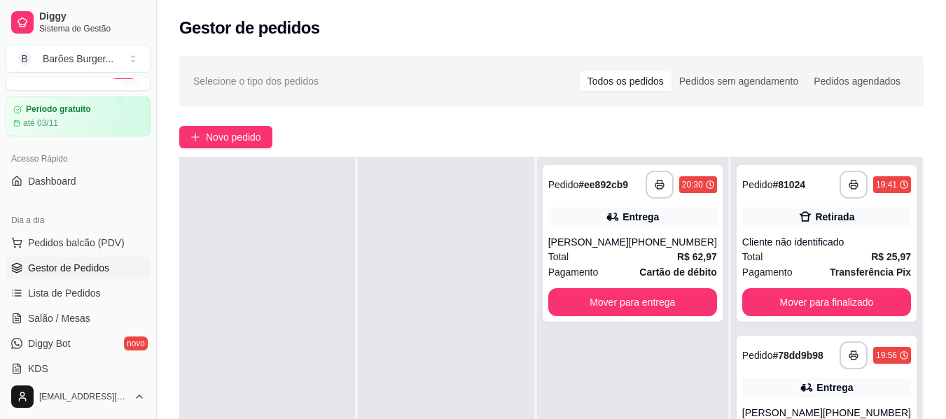
click at [473, 281] on div at bounding box center [446, 366] width 176 height 419
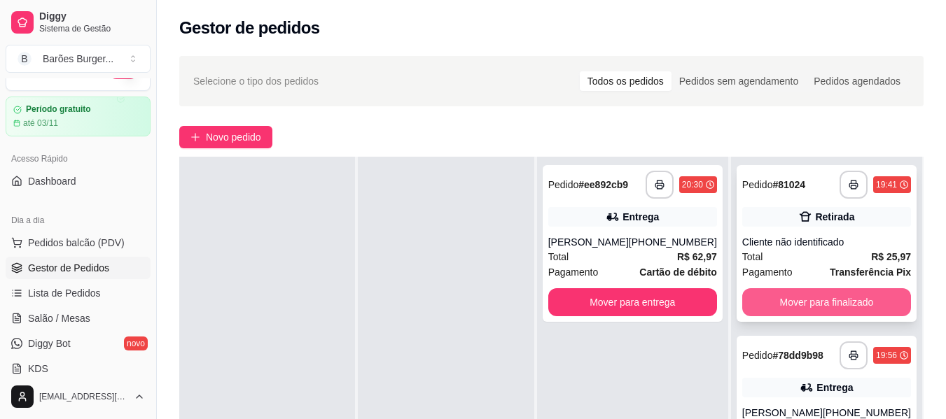
click at [815, 307] on button "Mover para finalizado" at bounding box center [826, 302] width 169 height 28
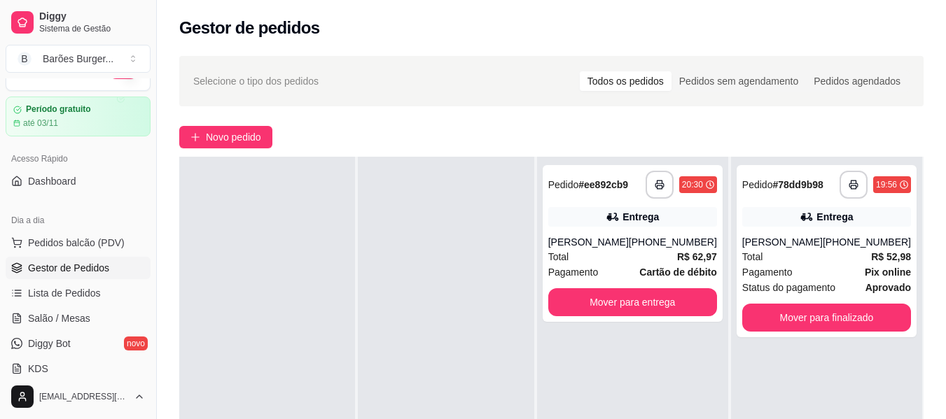
click at [376, 276] on div at bounding box center [446, 366] width 176 height 419
click at [840, 190] on button "button" at bounding box center [853, 185] width 28 height 28
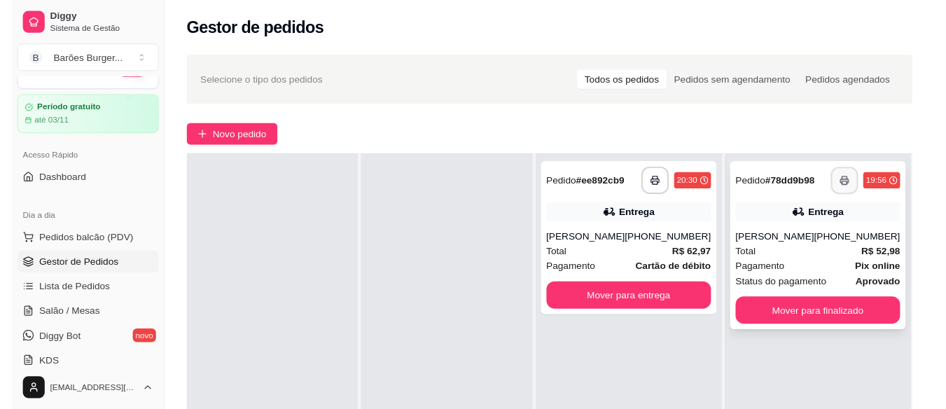
scroll to position [0, 0]
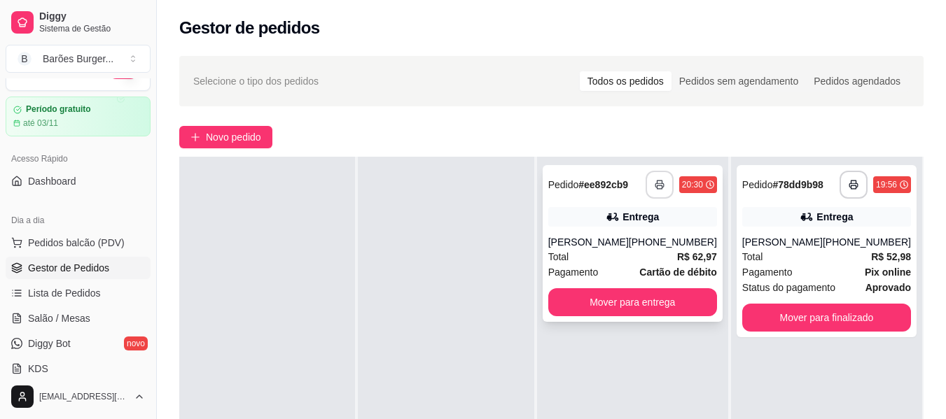
click at [654, 185] on button "button" at bounding box center [659, 185] width 28 height 28
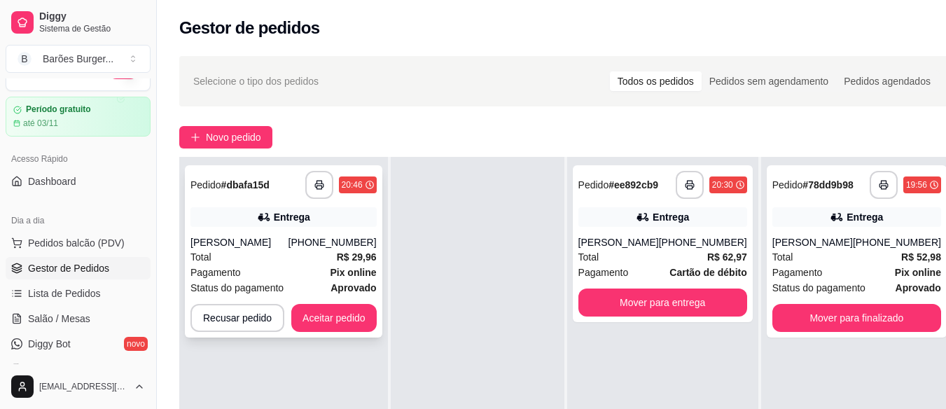
click at [266, 261] on div "Total R$ 29,96" at bounding box center [283, 256] width 186 height 15
click at [344, 317] on button "Aceitar pedido" at bounding box center [334, 317] width 83 height 27
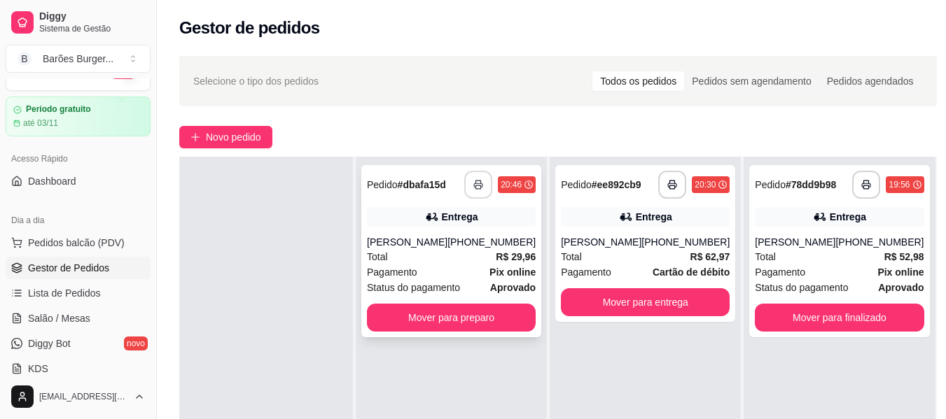
click at [483, 188] on button "button" at bounding box center [478, 185] width 28 height 28
click at [470, 191] on button "button" at bounding box center [478, 185] width 28 height 28
click at [778, 239] on div "Murilo Pimenta" at bounding box center [794, 242] width 80 height 14
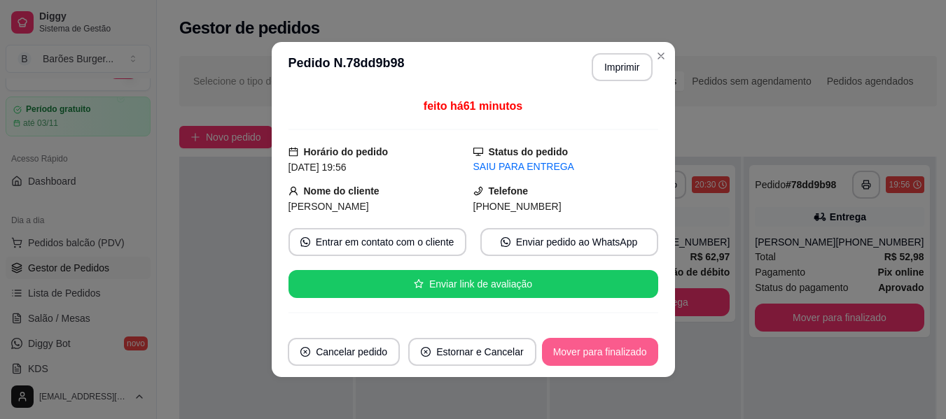
click at [601, 352] on button "Mover para finalizado" at bounding box center [600, 352] width 116 height 28
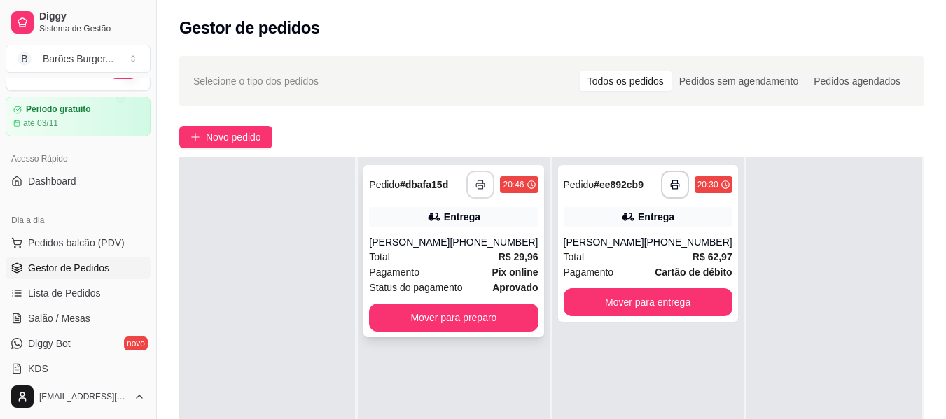
click at [399, 284] on span "Status do pagamento" at bounding box center [415, 287] width 93 height 15
click at [610, 247] on div "Paulo Carvalho" at bounding box center [603, 242] width 80 height 14
click at [395, 289] on span "Status do pagamento" at bounding box center [415, 287] width 93 height 15
click at [440, 253] on div "Total R$ 29,96" at bounding box center [453, 256] width 169 height 15
click at [445, 317] on button "Mover para preparo" at bounding box center [453, 318] width 169 height 28
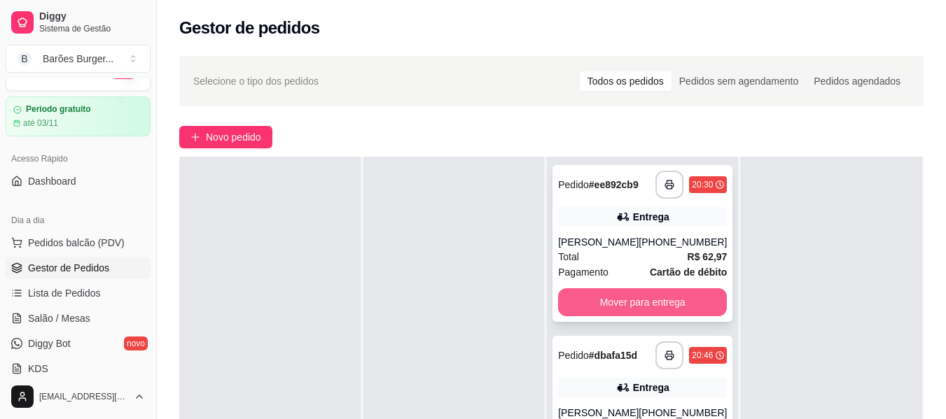
click at [629, 288] on button "Mover para entrega" at bounding box center [642, 302] width 169 height 28
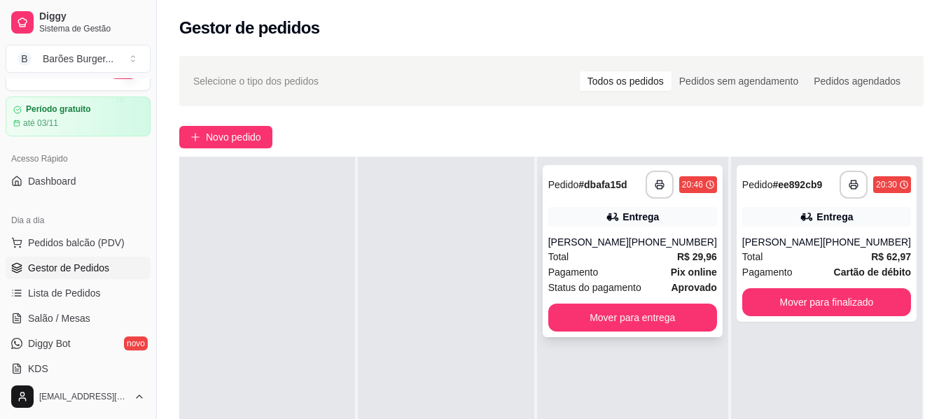
click at [610, 249] on div "Total R$ 29,96" at bounding box center [632, 256] width 169 height 15
click at [659, 304] on button "Mover para entrega" at bounding box center [632, 318] width 169 height 28
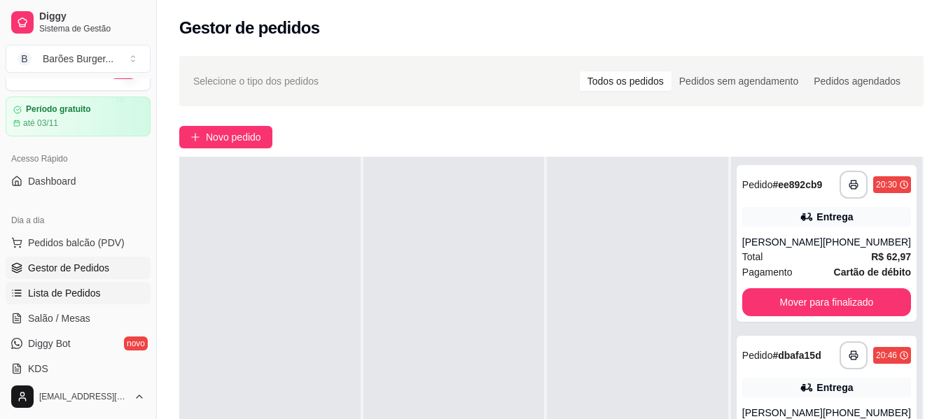
click at [50, 297] on span "Lista de Pedidos" at bounding box center [64, 293] width 73 height 14
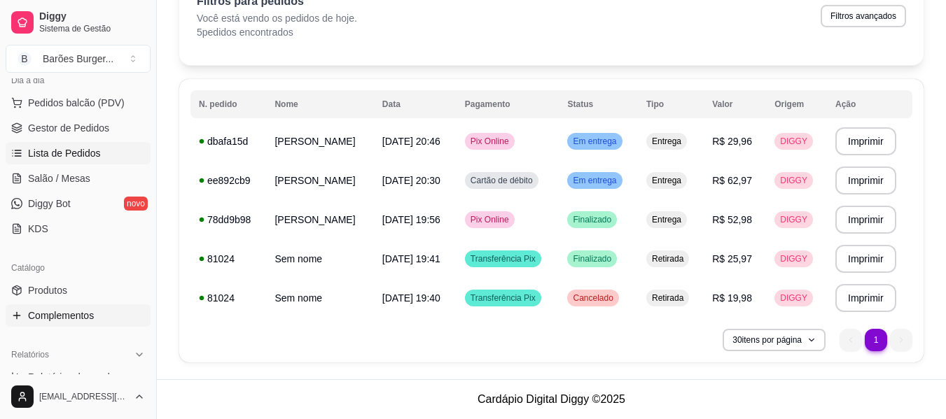
scroll to position [238, 0]
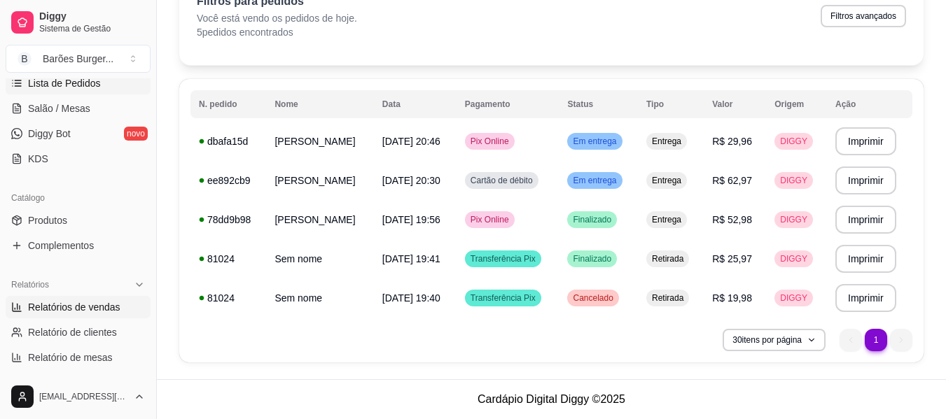
click at [91, 314] on link "Relatórios de vendas" at bounding box center [78, 307] width 145 height 22
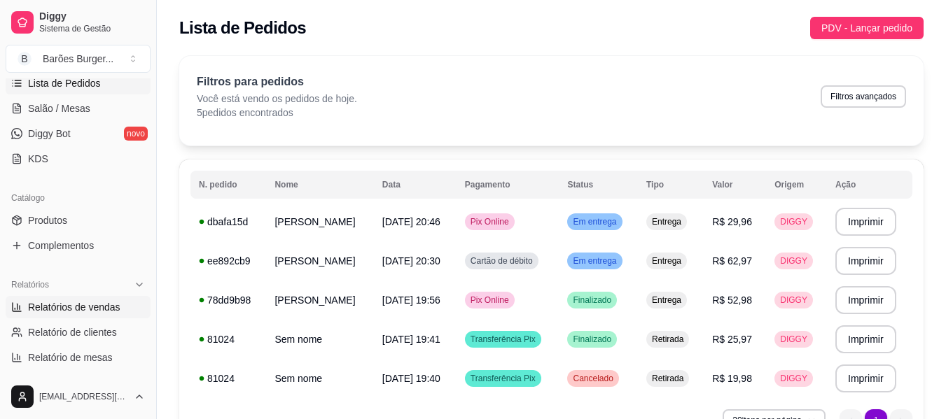
select select "ALL"
select select "0"
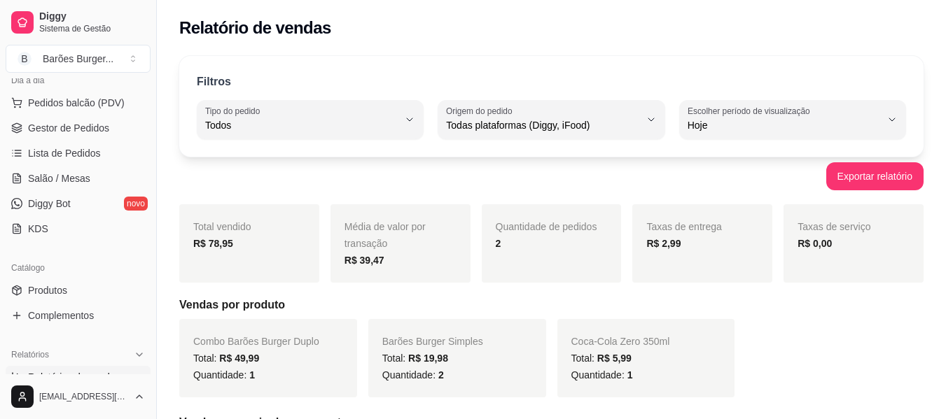
scroll to position [98, 0]
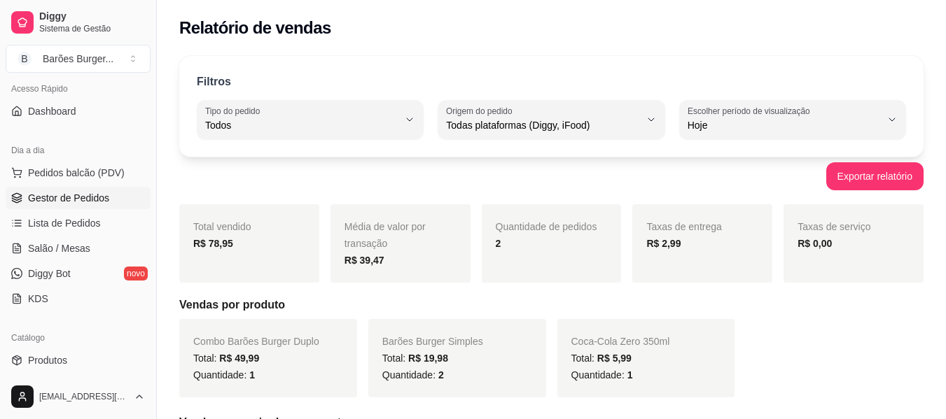
click at [74, 197] on span "Gestor de Pedidos" at bounding box center [68, 198] width 81 height 14
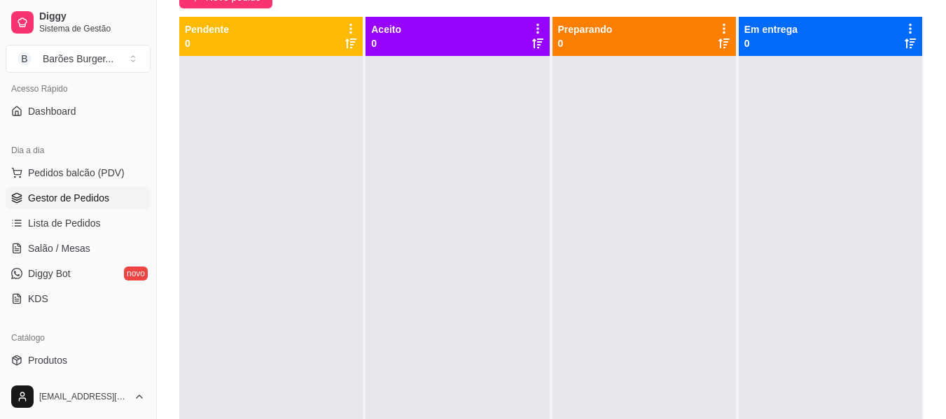
click at [53, 199] on span "Gestor de Pedidos" at bounding box center [68, 198] width 81 height 14
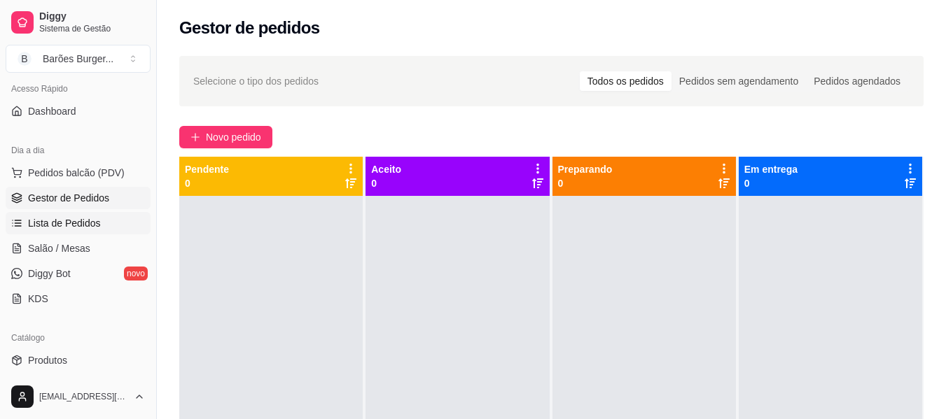
click at [48, 224] on span "Lista de Pedidos" at bounding box center [64, 223] width 73 height 14
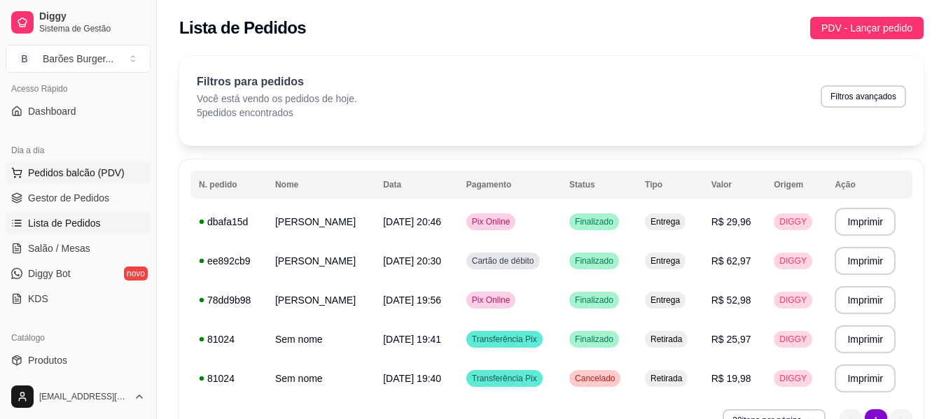
click at [55, 173] on span "Pedidos balcão (PDV)" at bounding box center [76, 173] width 97 height 14
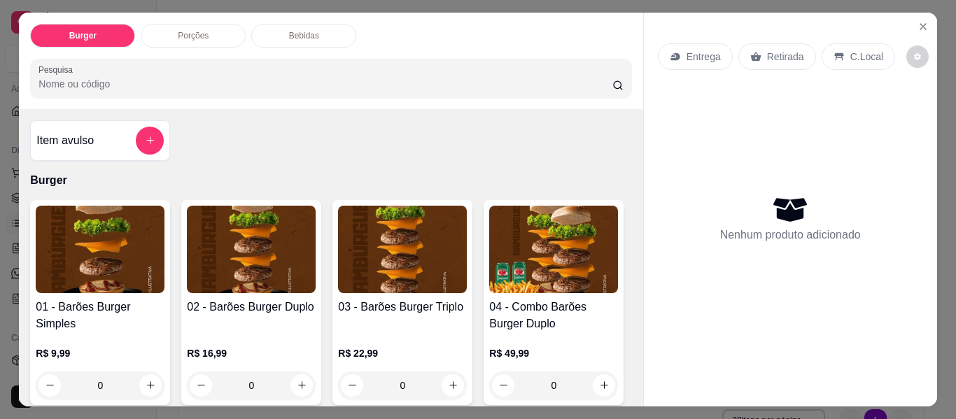
click at [251, 265] on img at bounding box center [251, 249] width 129 height 87
click at [226, 260] on img at bounding box center [251, 249] width 129 height 87
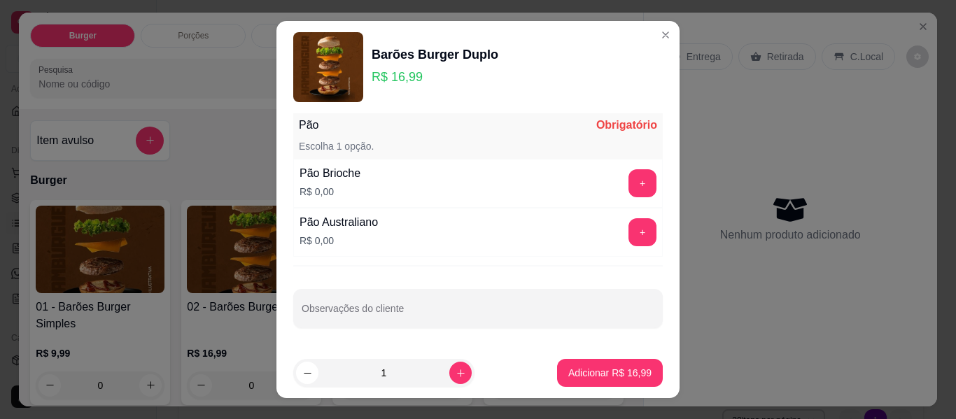
scroll to position [24, 0]
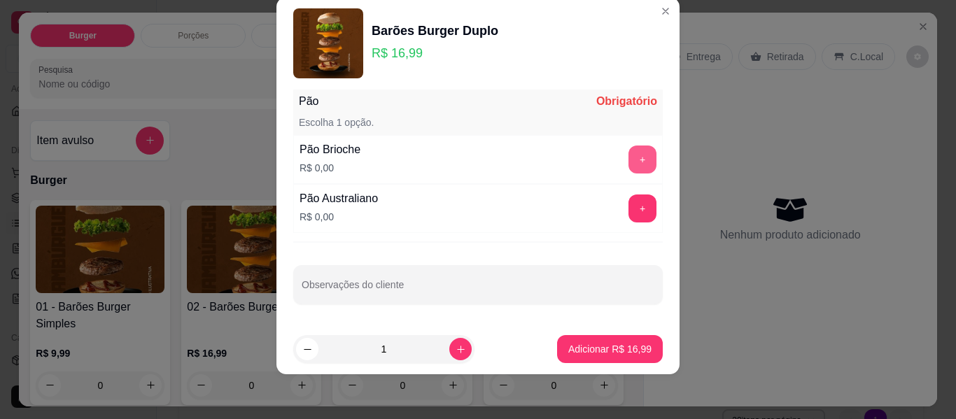
click at [628, 160] on button "+" at bounding box center [642, 160] width 28 height 28
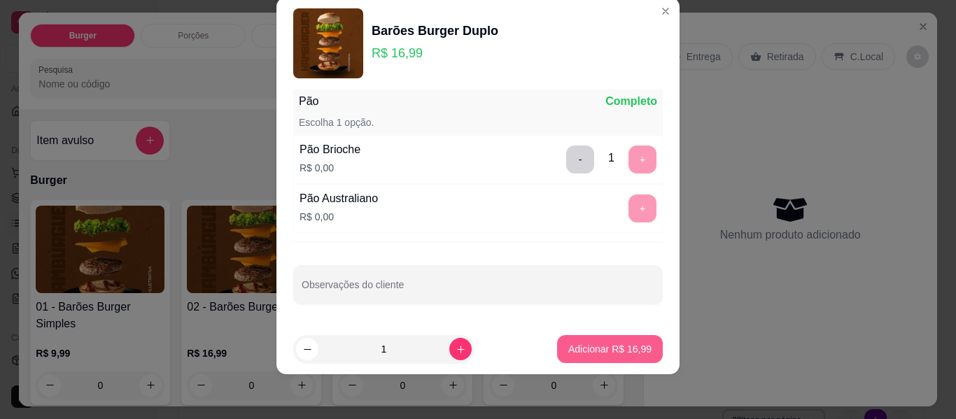
click at [597, 346] on p "Adicionar R$ 16,99" at bounding box center [609, 349] width 83 height 14
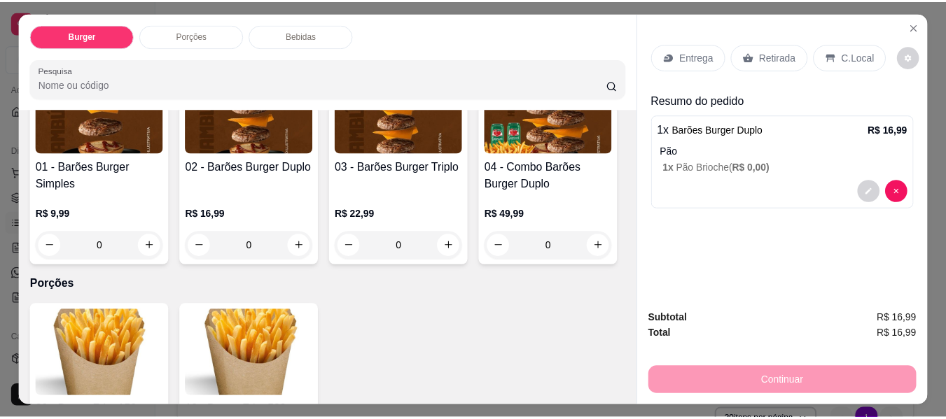
scroll to position [210, 0]
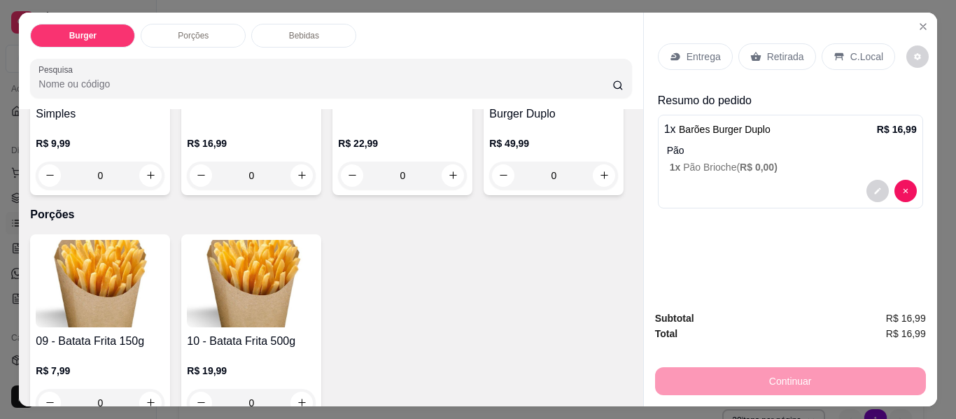
click at [778, 51] on p "Retirada" at bounding box center [785, 57] width 37 height 14
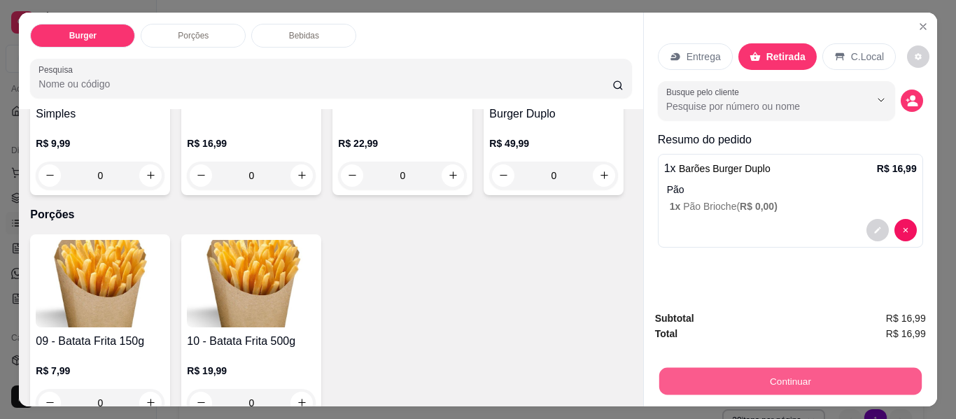
click at [763, 373] on button "Continuar" at bounding box center [790, 381] width 262 height 27
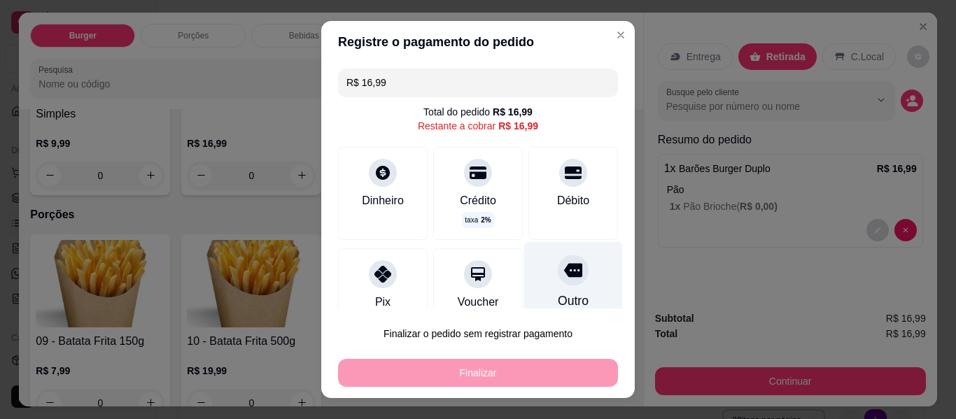
click at [558, 285] on div at bounding box center [573, 270] width 31 height 31
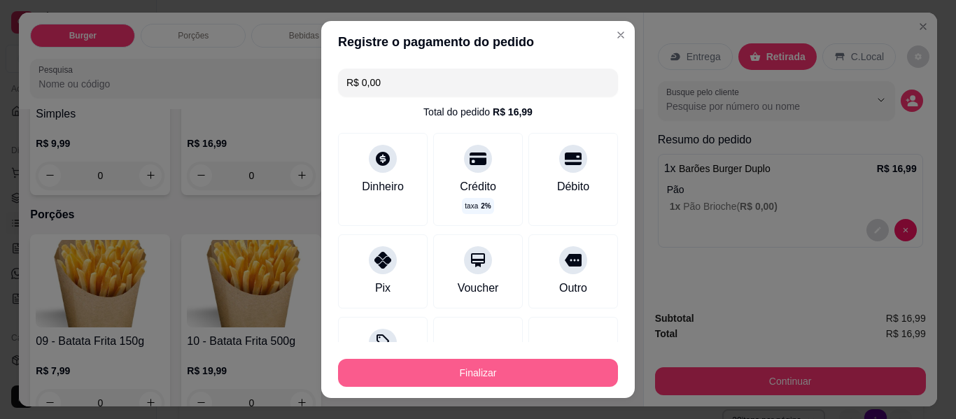
click at [490, 367] on button "Finalizar" at bounding box center [478, 373] width 280 height 28
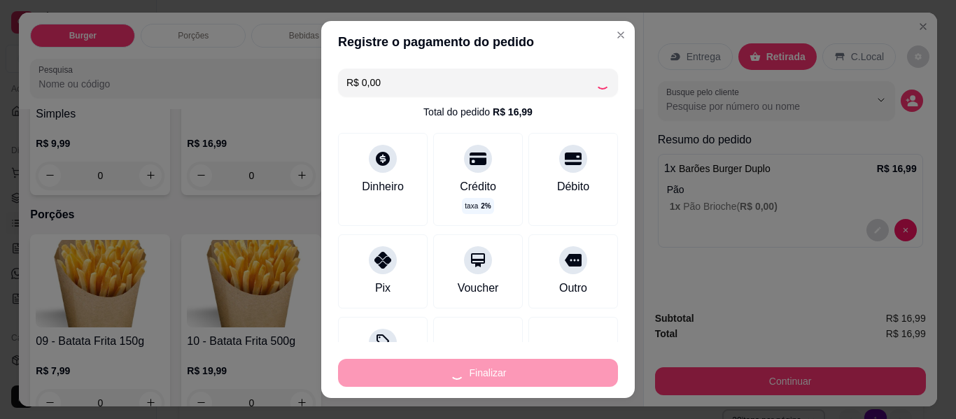
type input "-R$ 16,99"
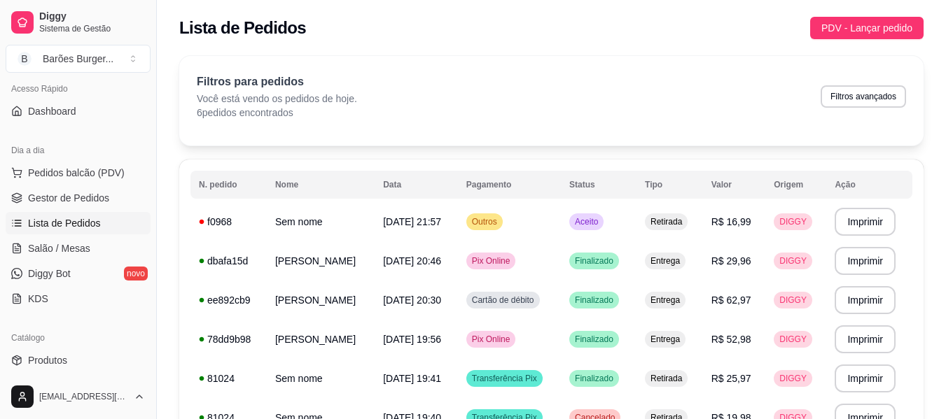
click at [62, 217] on span "Lista de Pedidos" at bounding box center [64, 223] width 73 height 14
click at [66, 202] on span "Gestor de Pedidos" at bounding box center [68, 198] width 81 height 14
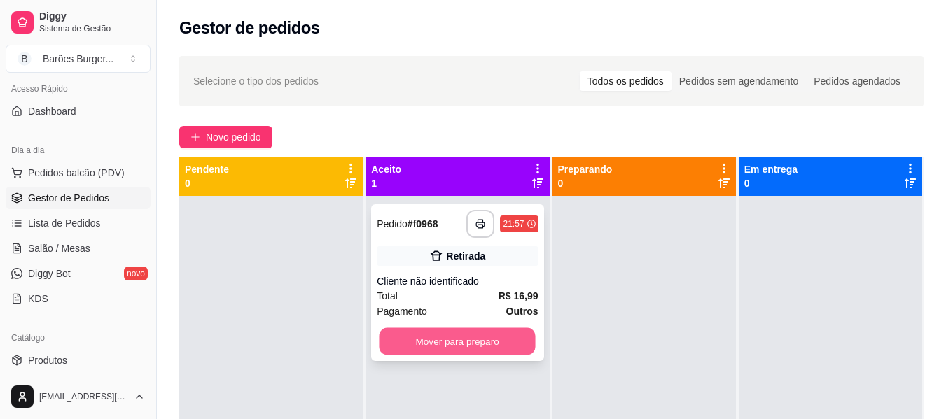
click at [440, 342] on button "Mover para preparo" at bounding box center [457, 341] width 156 height 27
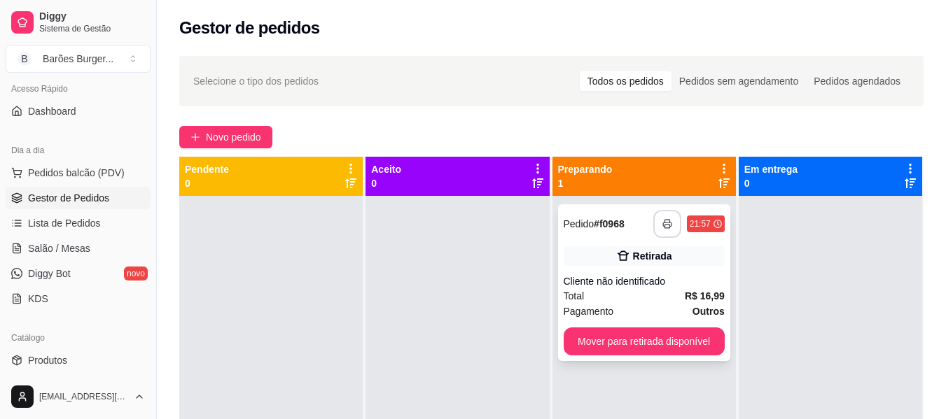
click at [663, 225] on icon "button" at bounding box center [667, 224] width 10 height 10
click at [664, 226] on icon "button" at bounding box center [667, 224] width 8 height 3
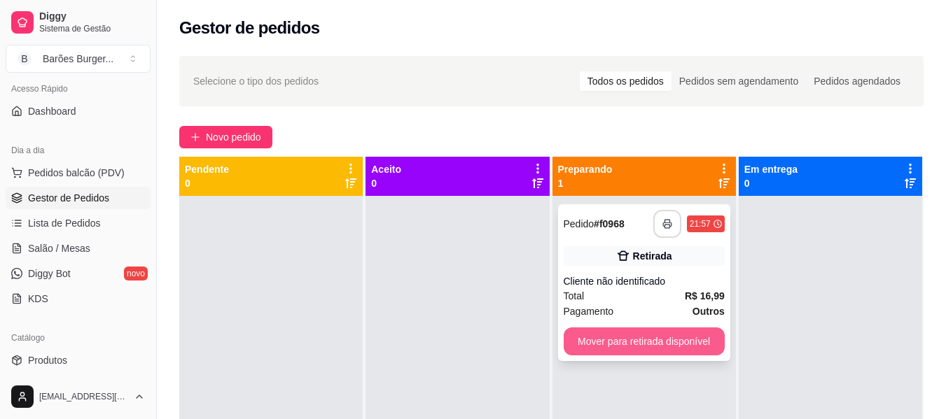
click at [642, 338] on button "Mover para retirada disponível" at bounding box center [643, 342] width 161 height 28
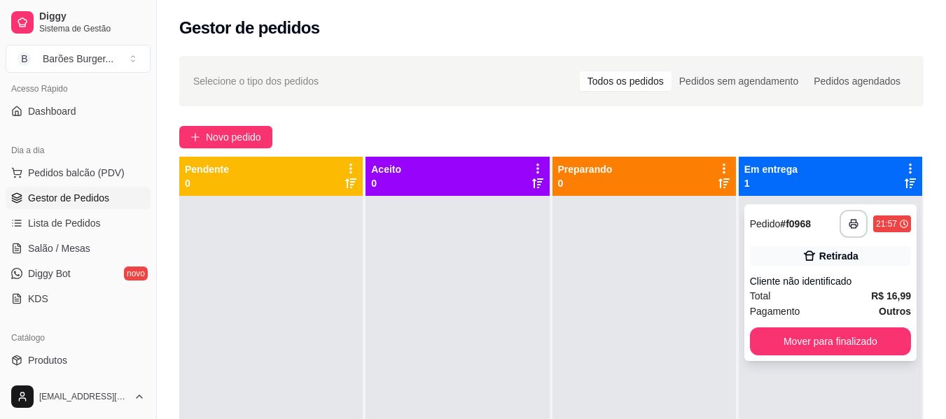
click at [796, 326] on div "**********" at bounding box center [830, 282] width 172 height 157
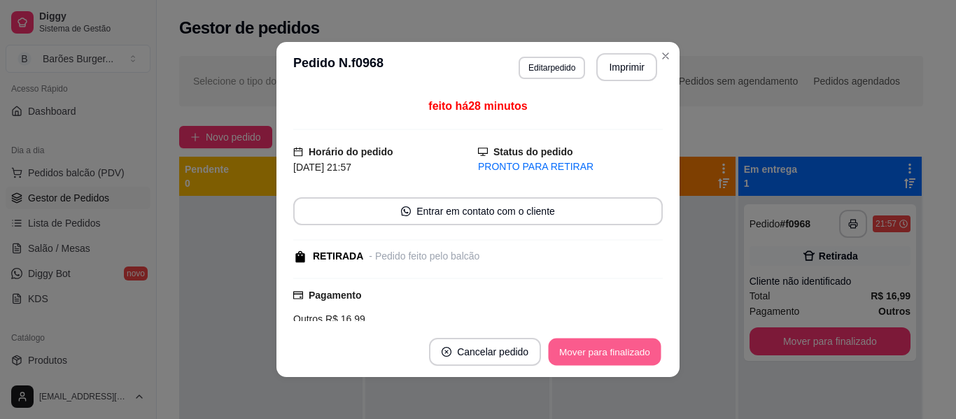
click at [566, 358] on button "Mover para finalizado" at bounding box center [605, 352] width 113 height 27
